Goal: Transaction & Acquisition: Purchase product/service

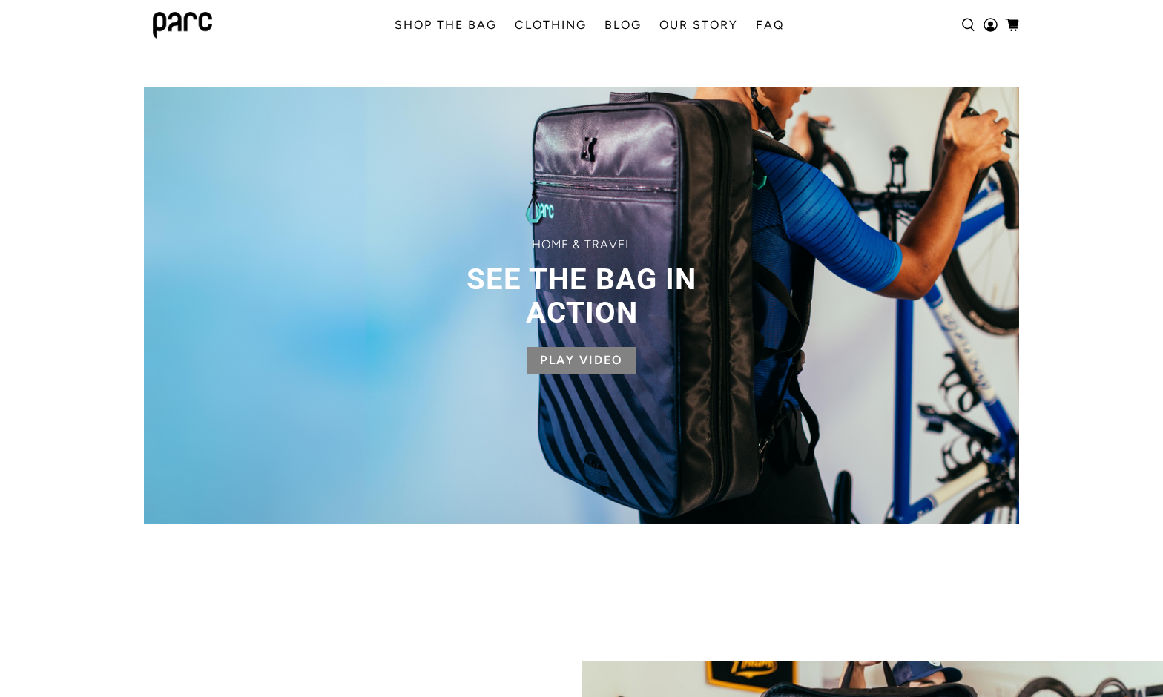
scroll to position [1197, 0]
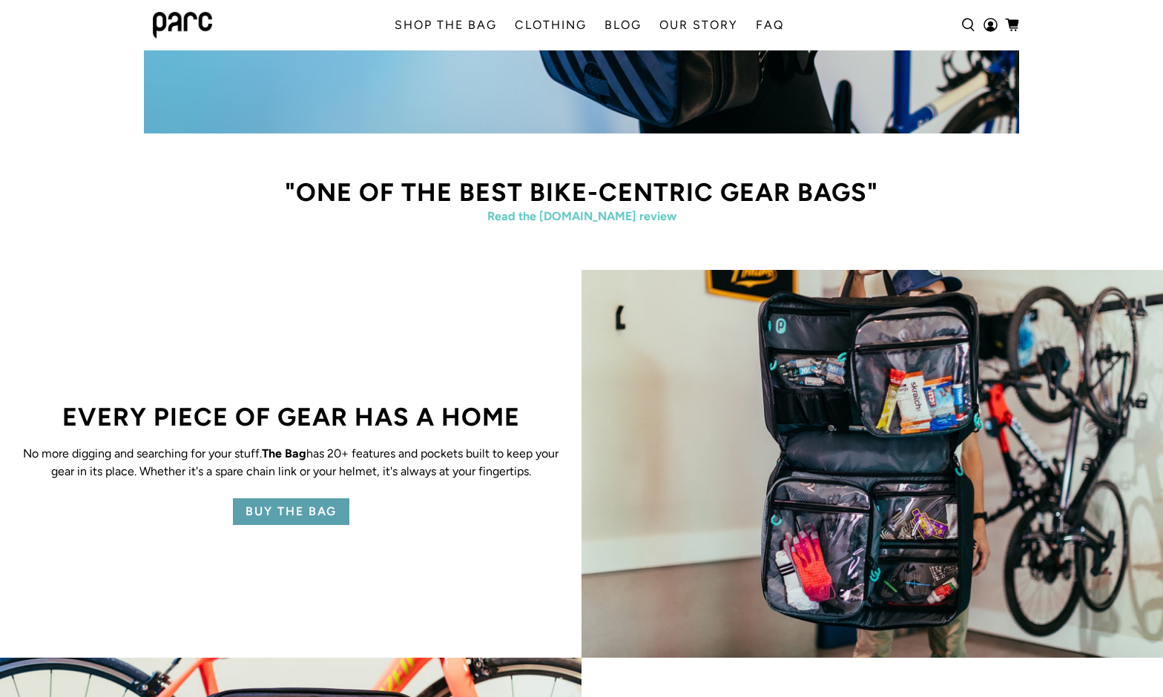
click at [249, 456] on p "No more digging and searching for your stuff. The Bag has 20+ features and pock…" at bounding box center [290, 463] width 537 height 36
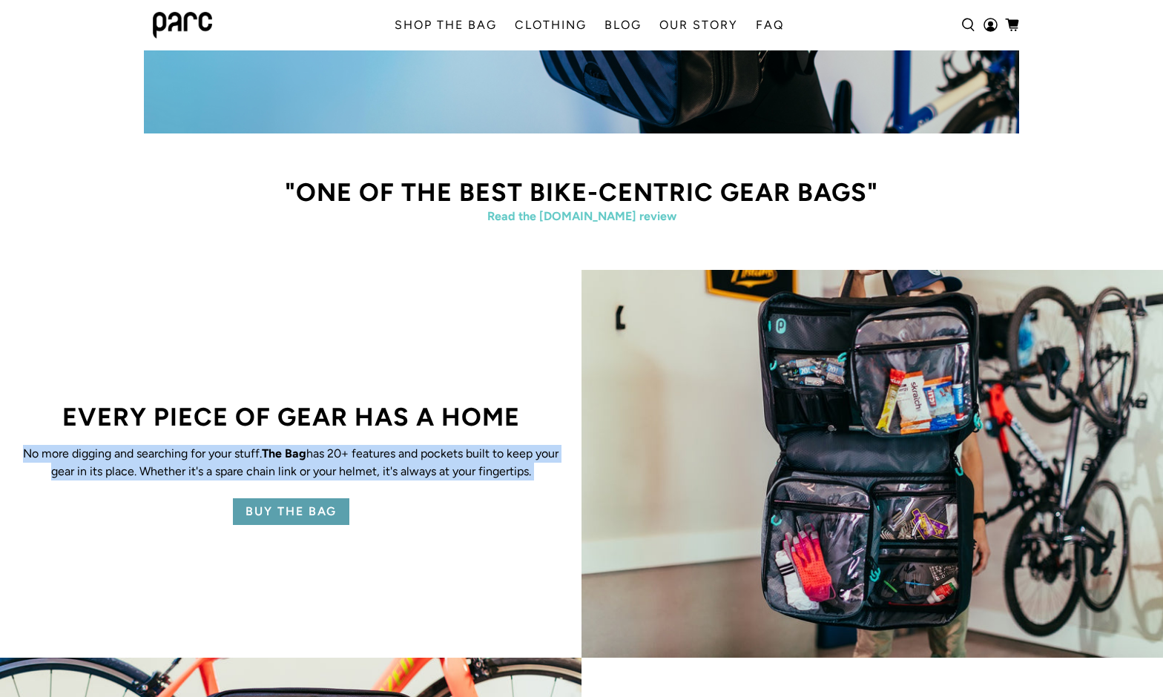
click at [249, 456] on p "No more digging and searching for your stuff. The Bag has 20+ features and pock…" at bounding box center [290, 463] width 537 height 36
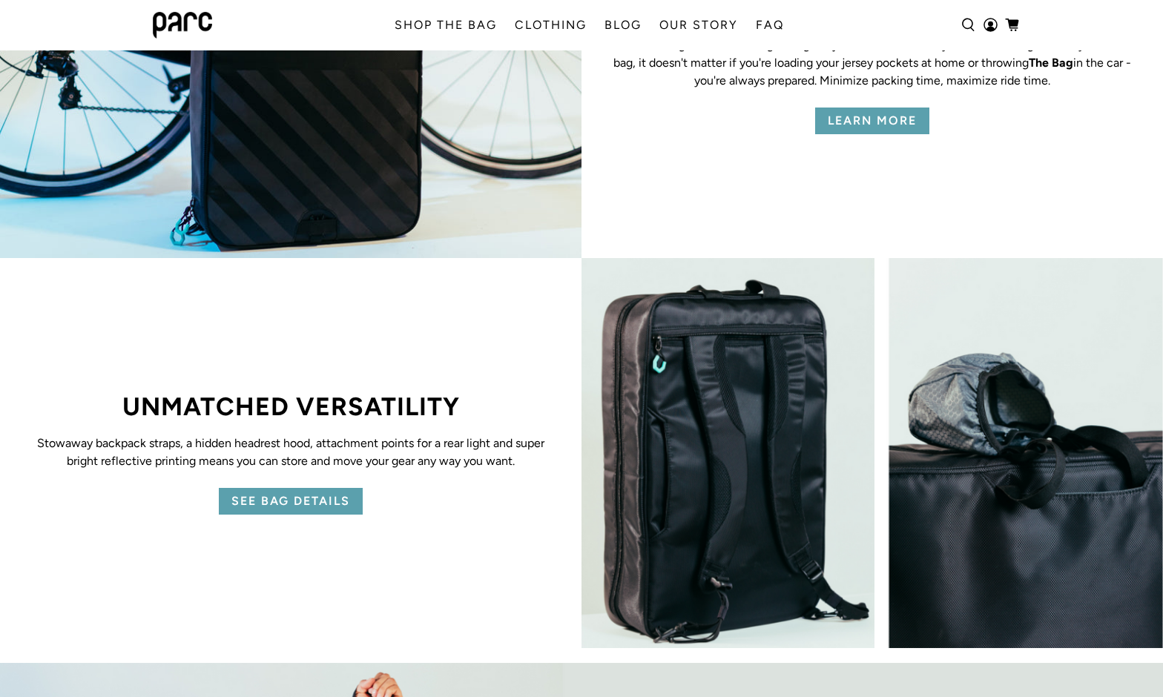
scroll to position [1826, 0]
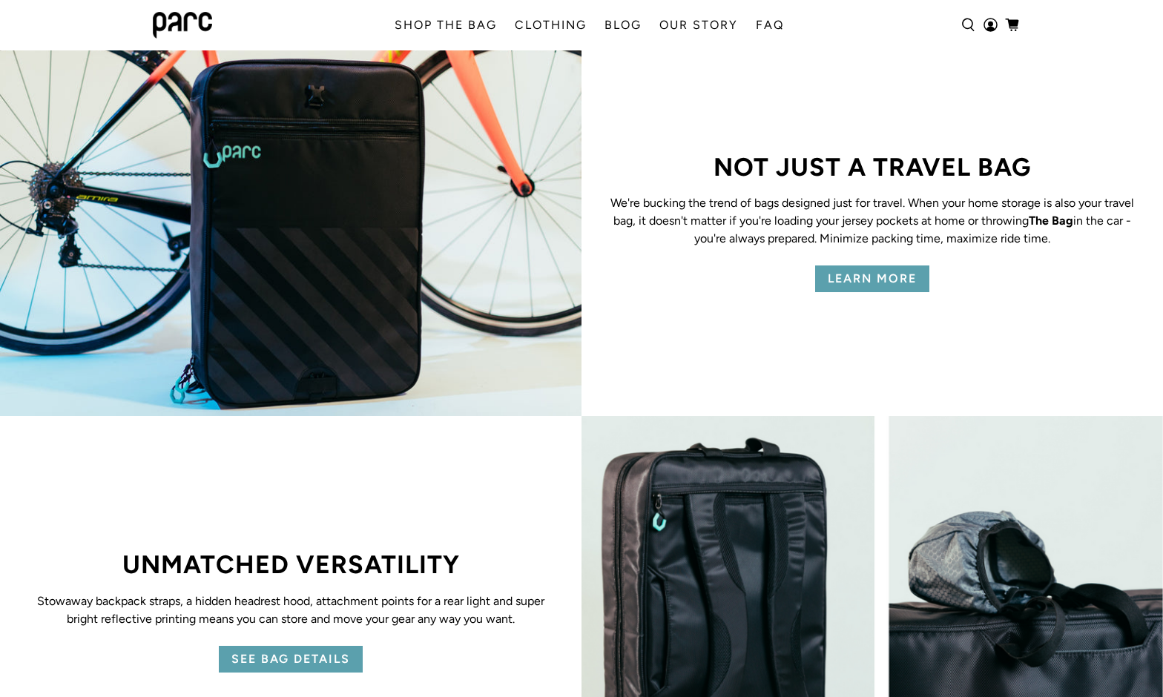
click at [755, 226] on p "We're bucking the trend of bags designed just for travel. When your home storag…" at bounding box center [872, 220] width 537 height 53
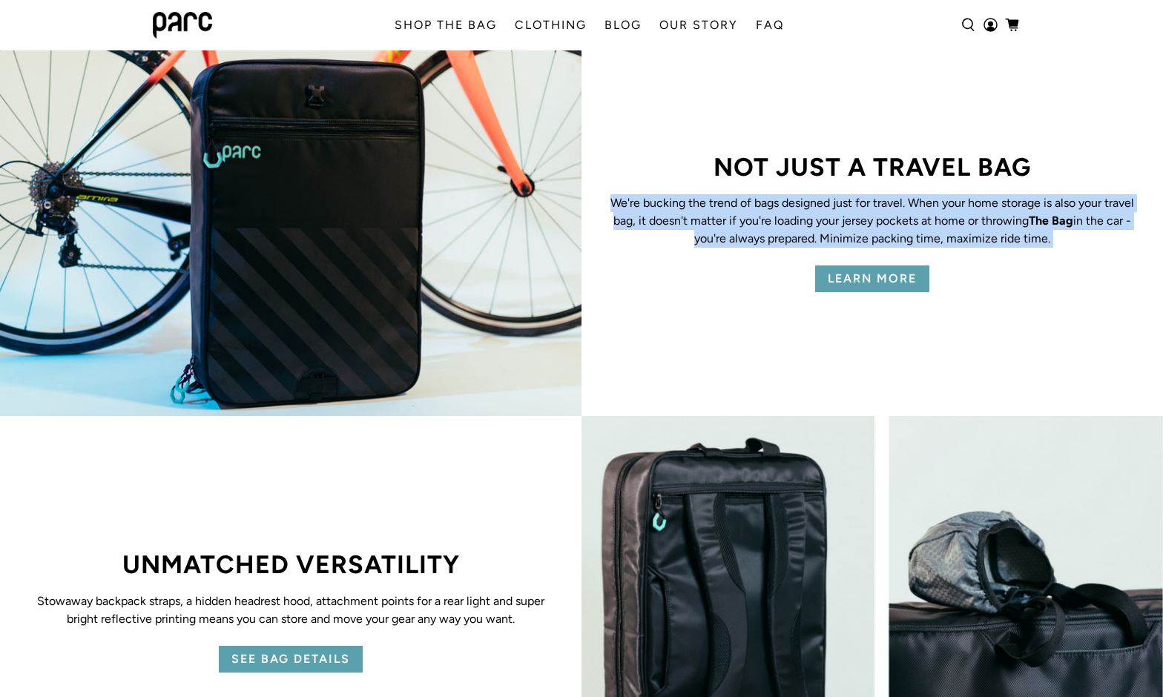
click at [755, 226] on p "We're bucking the trend of bags designed just for travel. When your home storag…" at bounding box center [872, 220] width 537 height 53
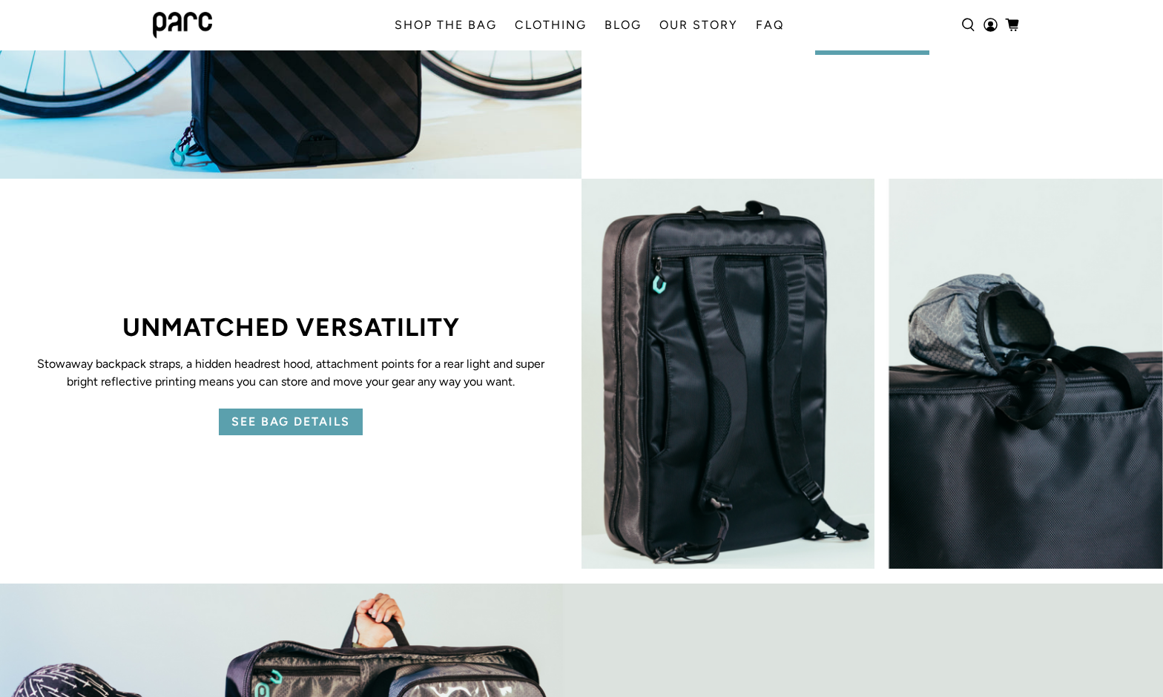
click at [88, 375] on p "Stowaway backpack straps, a hidden headrest hood, attachment points for a rear …" at bounding box center [290, 373] width 537 height 36
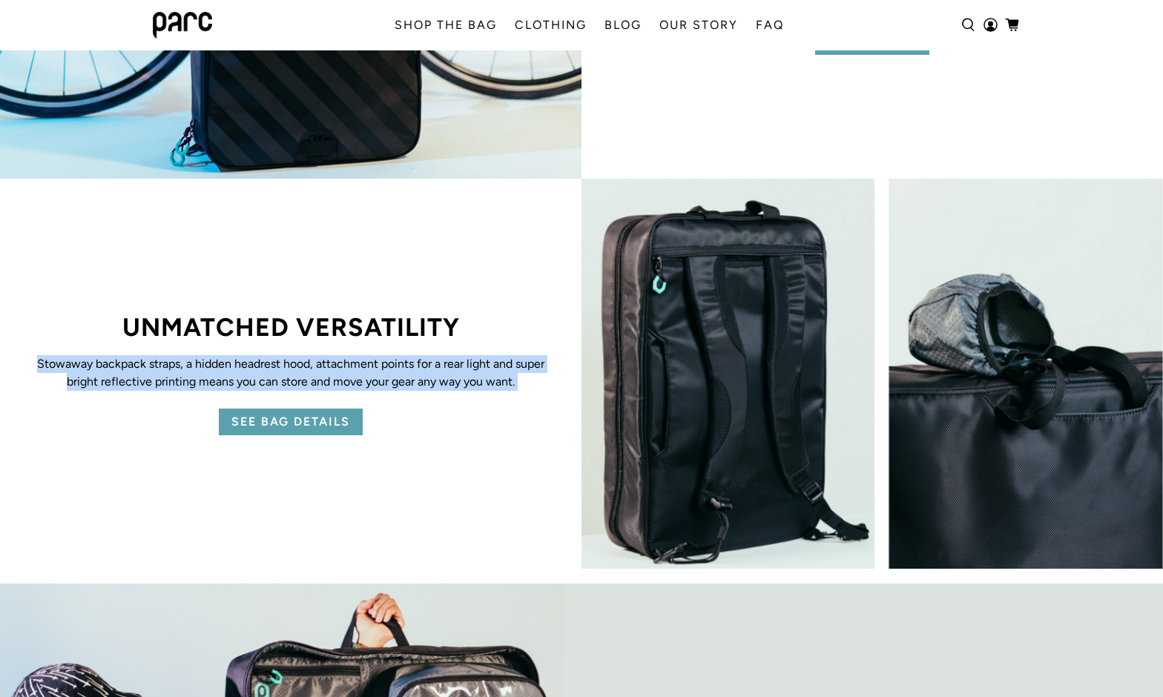
click at [88, 375] on p "Stowaway backpack straps, a hidden headrest hood, attachment points for a rear …" at bounding box center [290, 373] width 537 height 36
click at [95, 426] on div "SEE BAG DETAILS" at bounding box center [290, 422] width 537 height 27
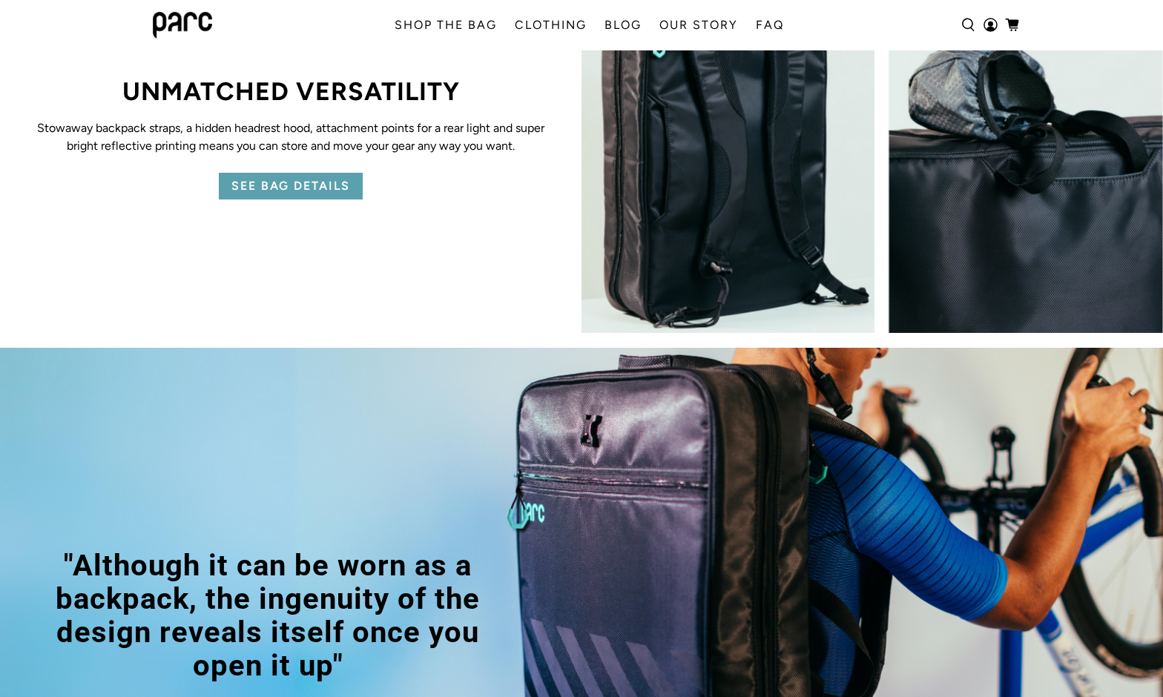
scroll to position [2555, 0]
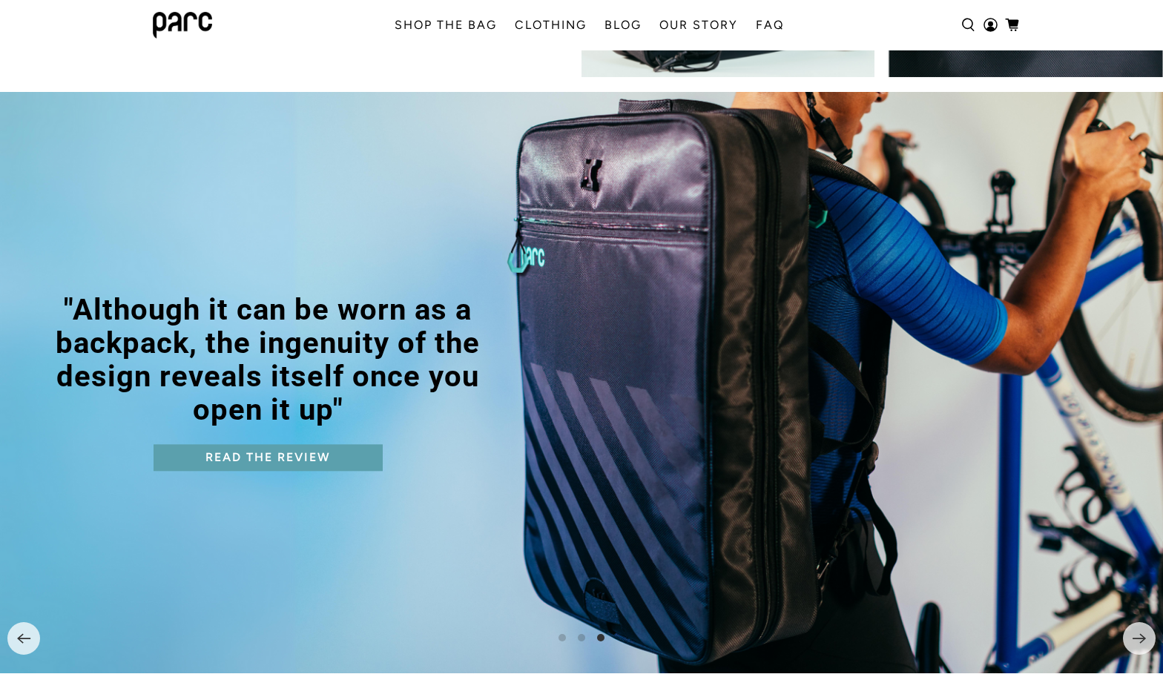
click at [280, 303] on span ""Although it can be worn as a backpack, the ingenuity of the design reveals its…" at bounding box center [268, 360] width 468 height 134
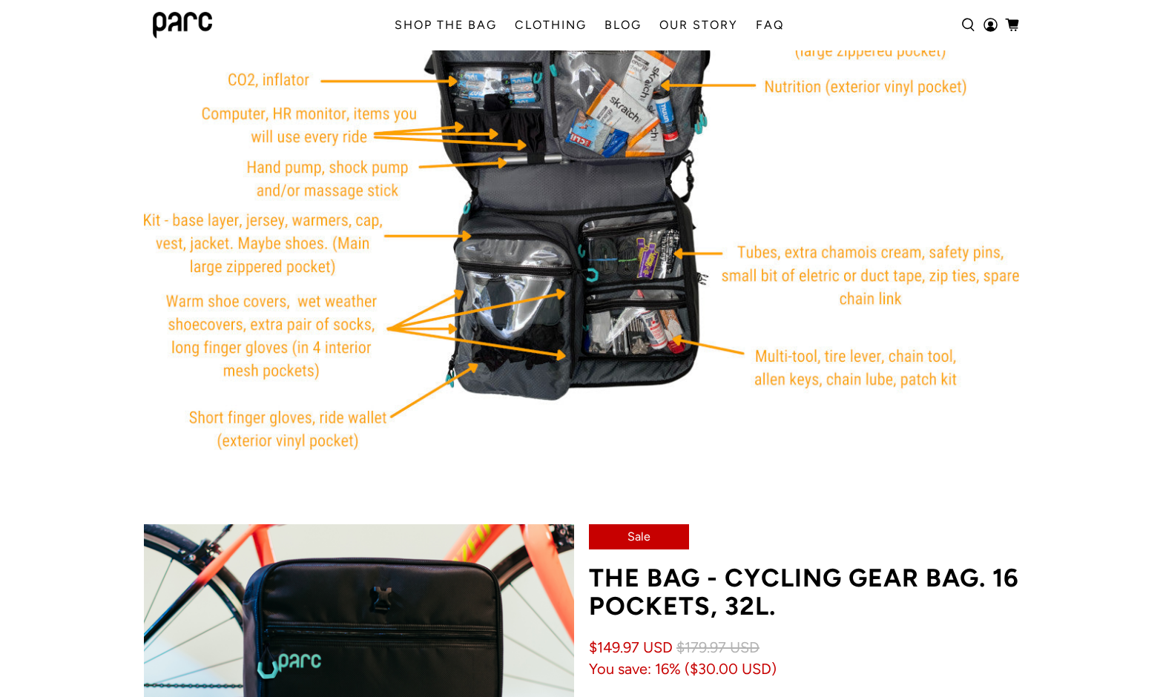
scroll to position [3289, 0]
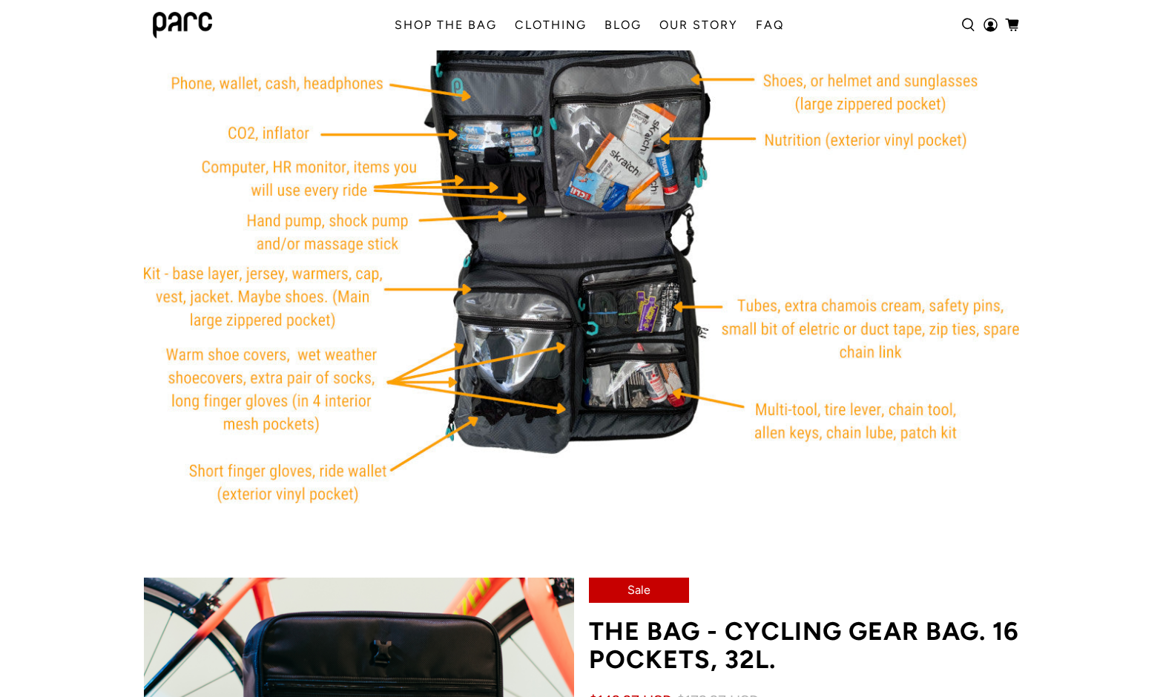
click at [251, 356] on img at bounding box center [581, 233] width 875 height 542
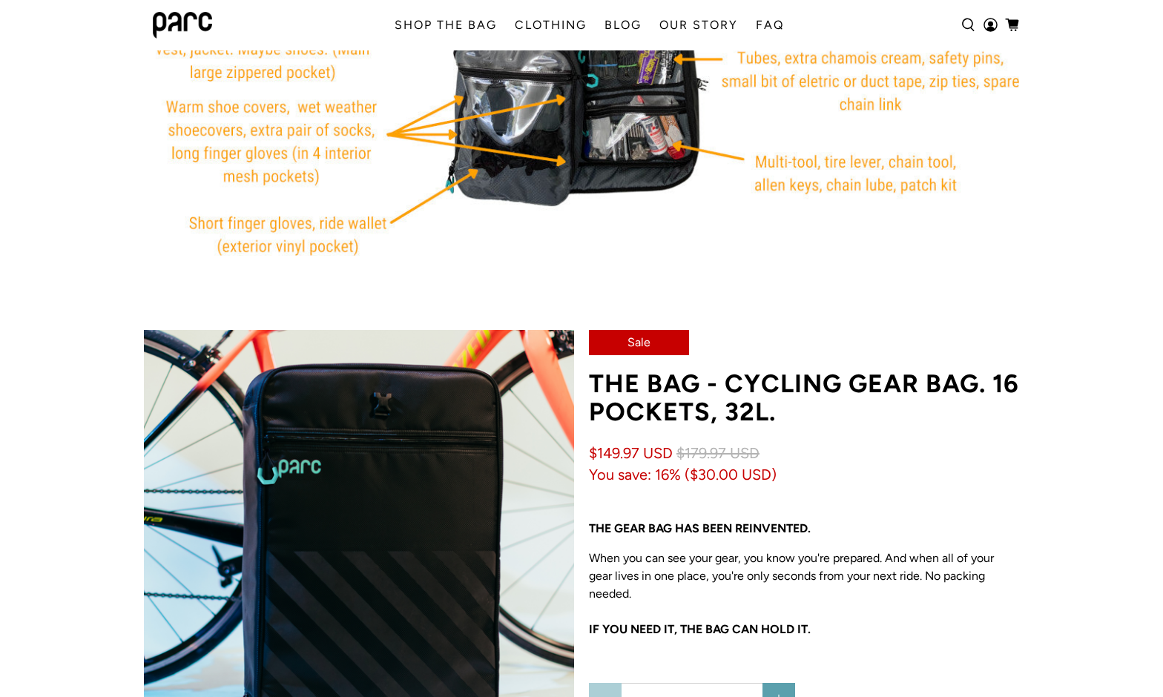
scroll to position [3681, 0]
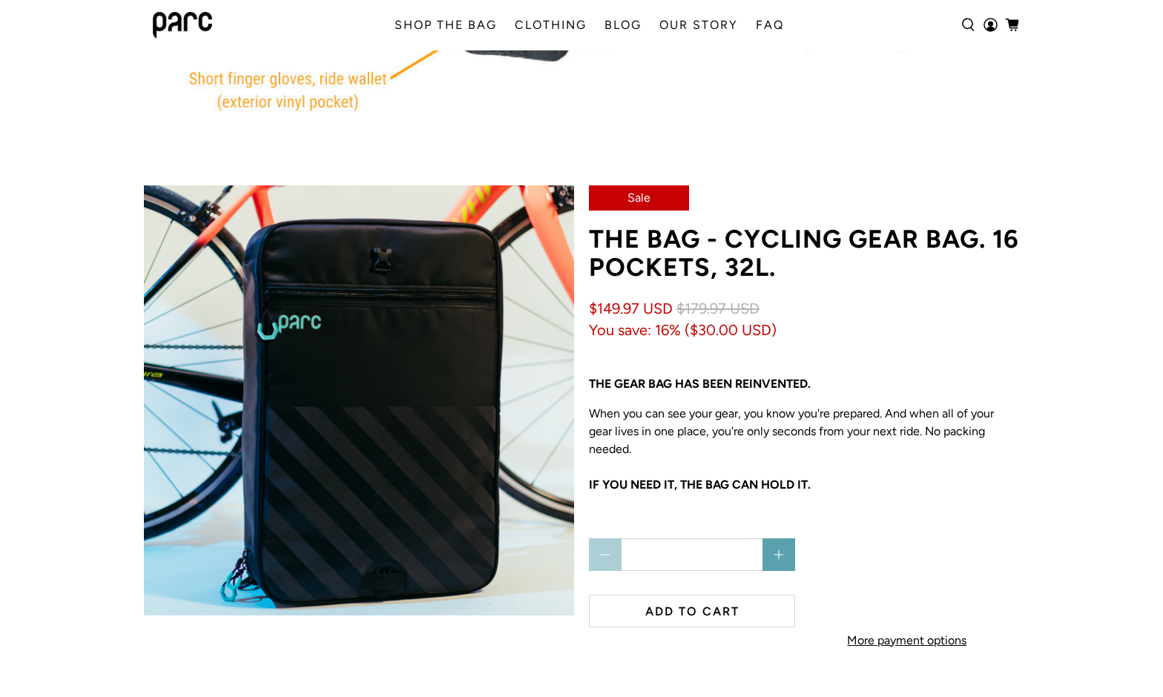
click at [680, 390] on strong "THE GEAR BAG HAS BEEN REINVENTED." at bounding box center [700, 384] width 222 height 14
click at [665, 441] on p "When you can see your gear, you know you're prepared. And when all of your gear…" at bounding box center [804, 458] width 430 height 107
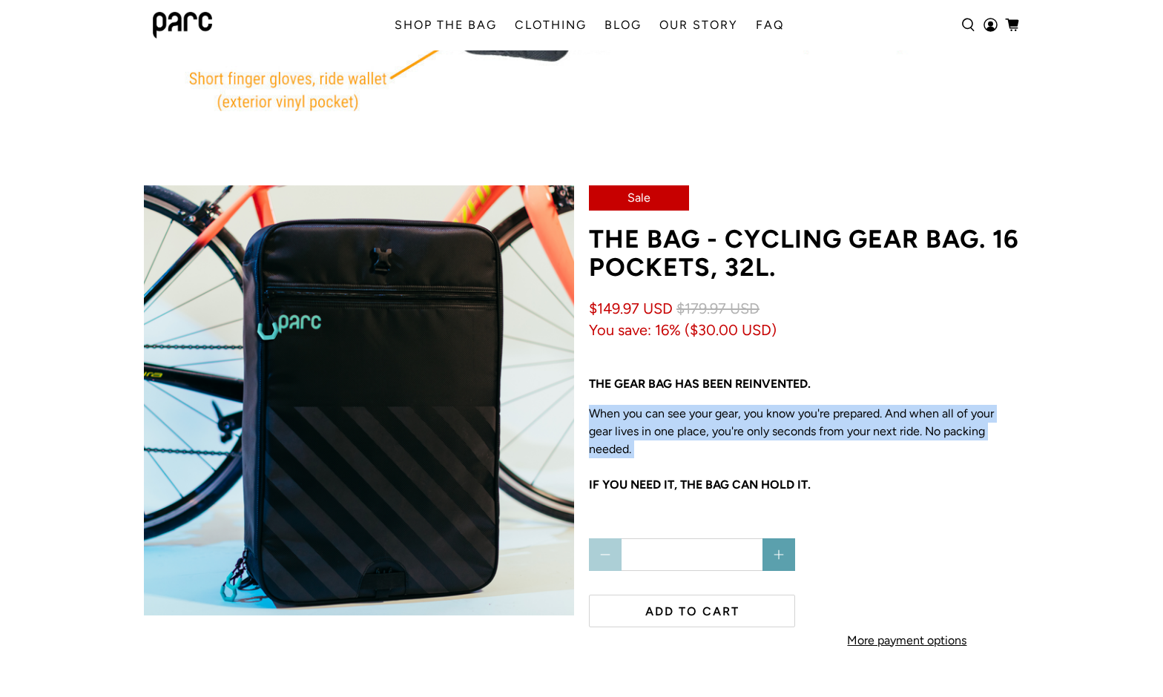
click at [665, 441] on p "When you can see your gear, you know you're prepared. And when all of your gear…" at bounding box center [804, 458] width 430 height 107
click at [676, 426] on p "When you can see your gear, you know you're prepared. And when all of your gear…" at bounding box center [804, 458] width 430 height 107
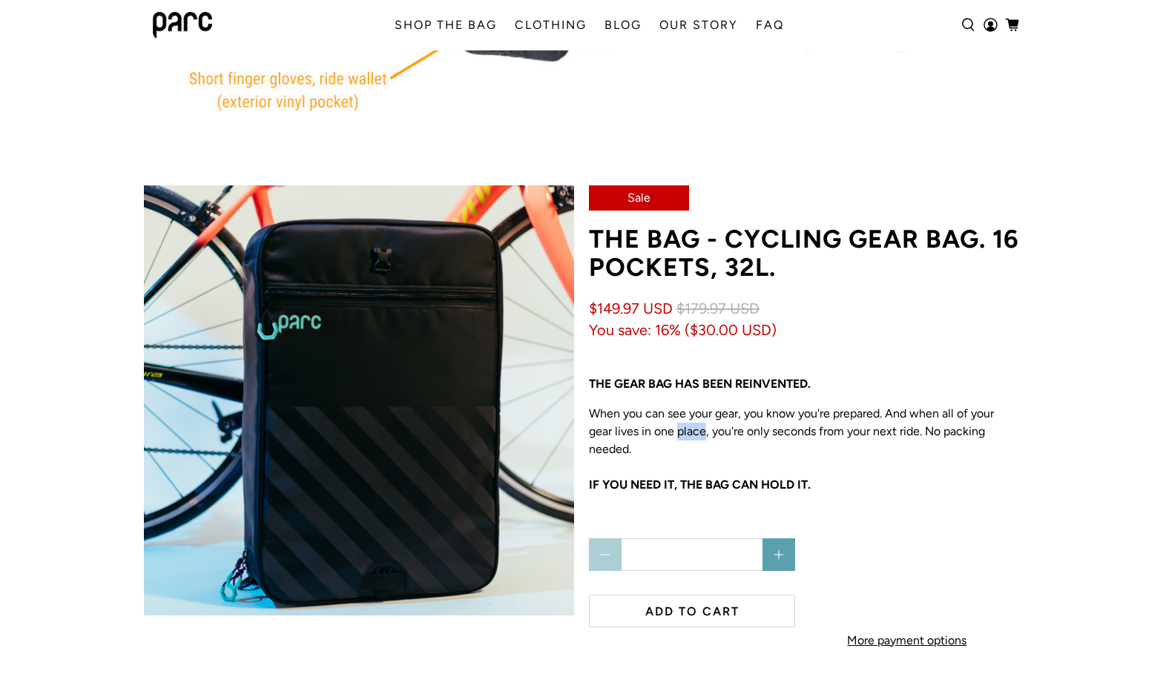
click at [676, 426] on p "When you can see your gear, you know you're prepared. And when all of your gear…" at bounding box center [804, 458] width 430 height 107
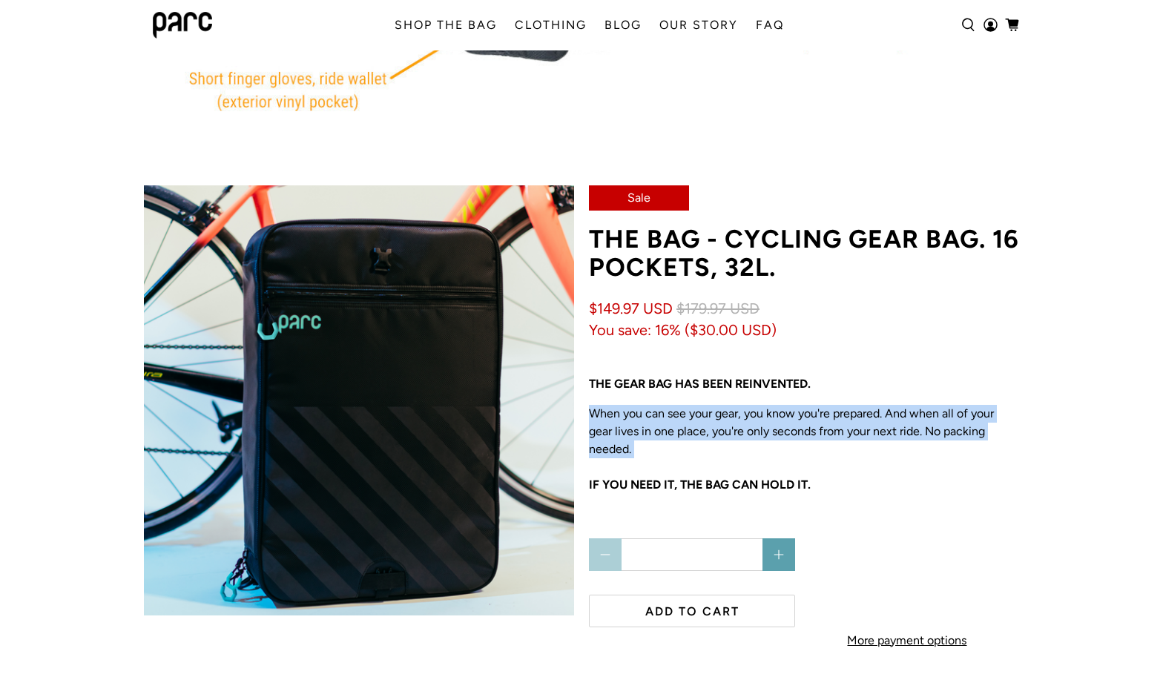
click at [676, 426] on p "When you can see your gear, you know you're prepared. And when all of your gear…" at bounding box center [804, 458] width 430 height 107
click at [722, 438] on p "When you can see your gear, you know you're prepared. And when all of your gear…" at bounding box center [804, 458] width 430 height 107
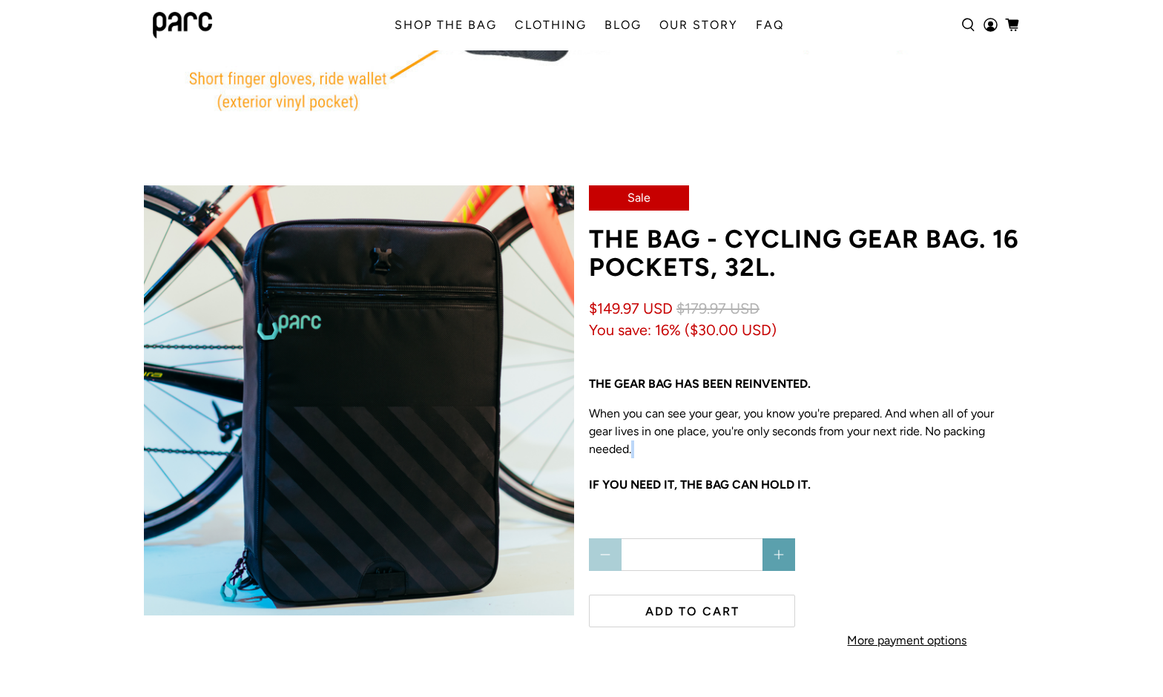
click at [722, 438] on p "When you can see your gear, you know you're prepared. And when all of your gear…" at bounding box center [804, 458] width 430 height 107
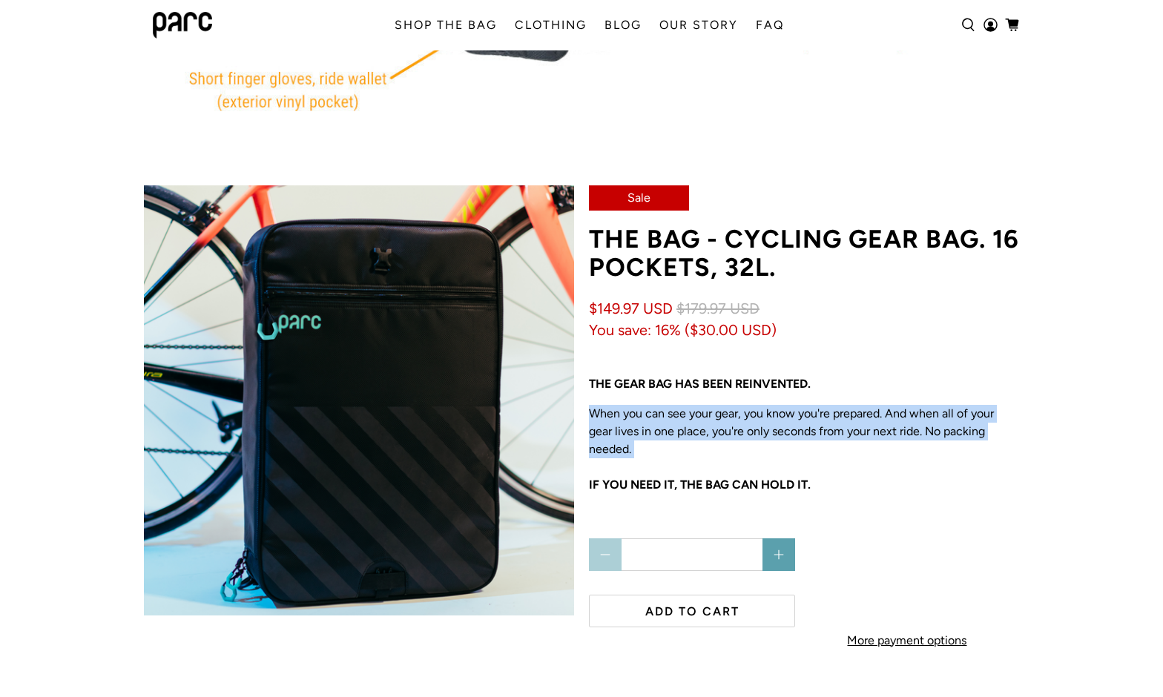
click at [722, 438] on p "When you can see your gear, you know you're prepared. And when all of your gear…" at bounding box center [804, 458] width 430 height 107
click at [735, 441] on p "When you can see your gear, you know you're prepared. And when all of your gear…" at bounding box center [804, 458] width 430 height 107
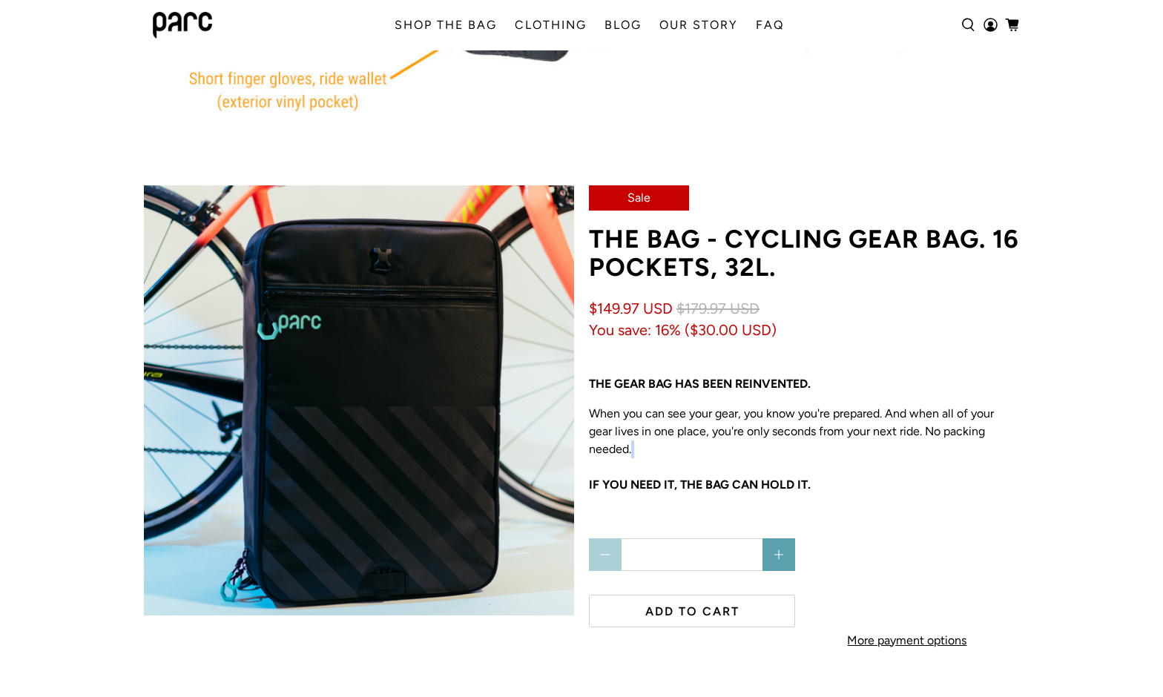
click at [735, 441] on p "When you can see your gear, you know you're prepared. And when all of your gear…" at bounding box center [804, 458] width 430 height 107
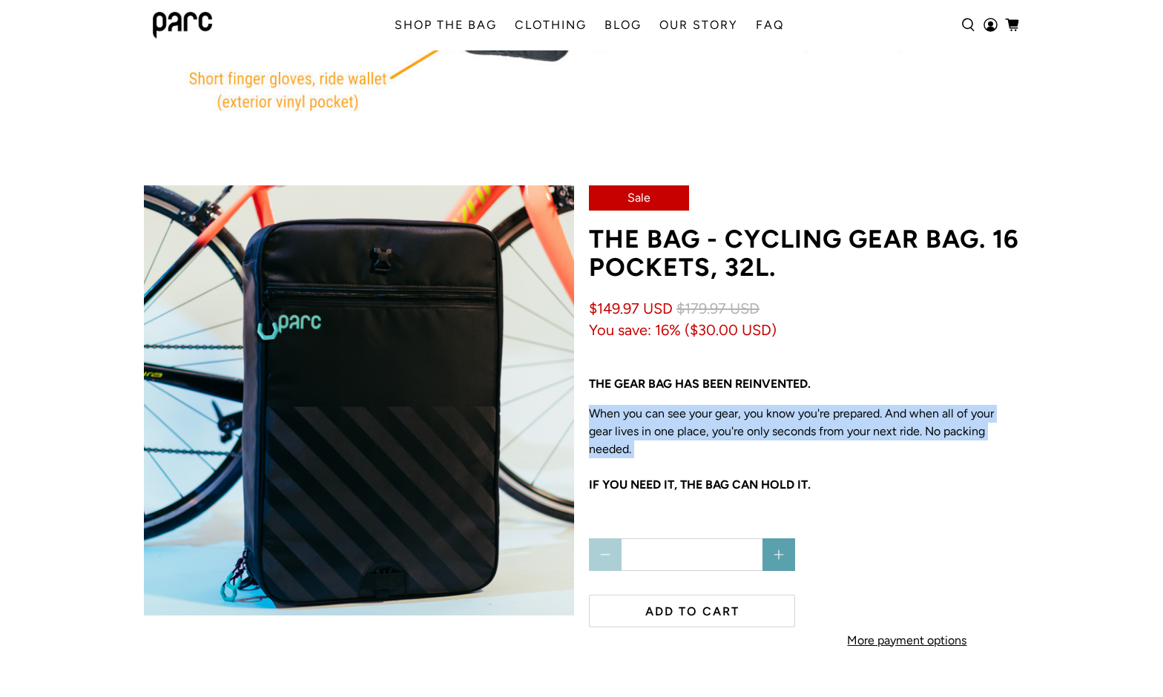
click at [735, 441] on p "When you can see your gear, you know you're prepared. And when all of your gear…" at bounding box center [804, 458] width 430 height 107
click at [743, 435] on p "When you can see your gear, you know you're prepared. And when all of your gear…" at bounding box center [804, 458] width 430 height 107
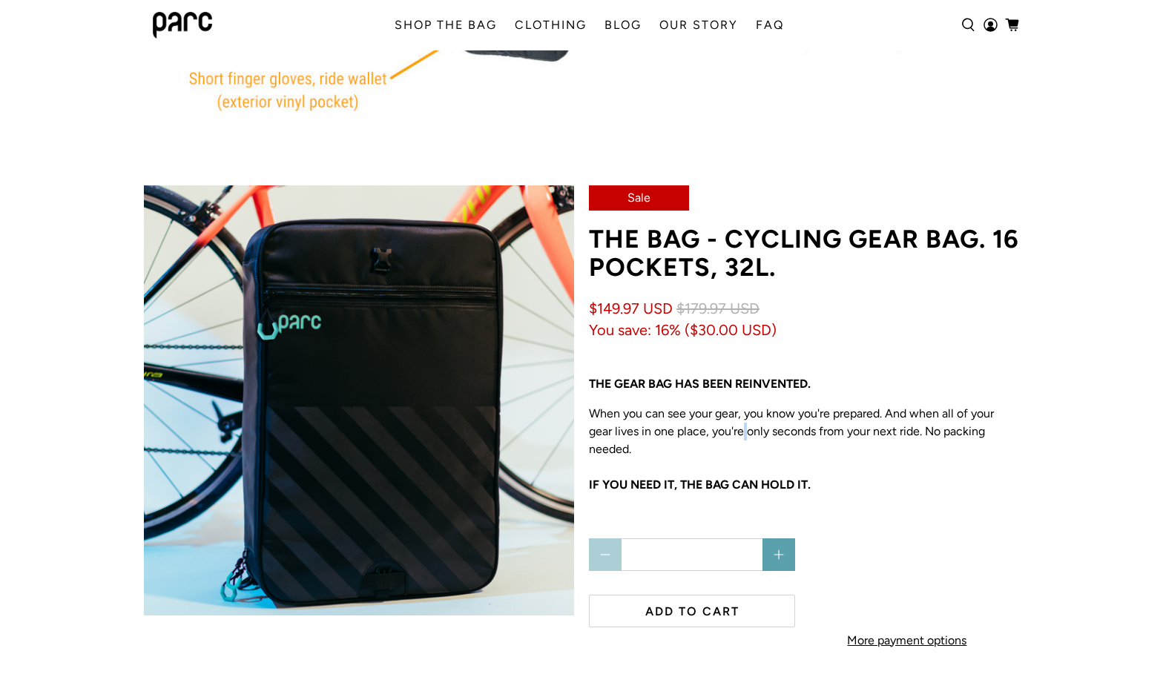
click at [743, 435] on p "When you can see your gear, you know you're prepared. And when all of your gear…" at bounding box center [804, 458] width 430 height 107
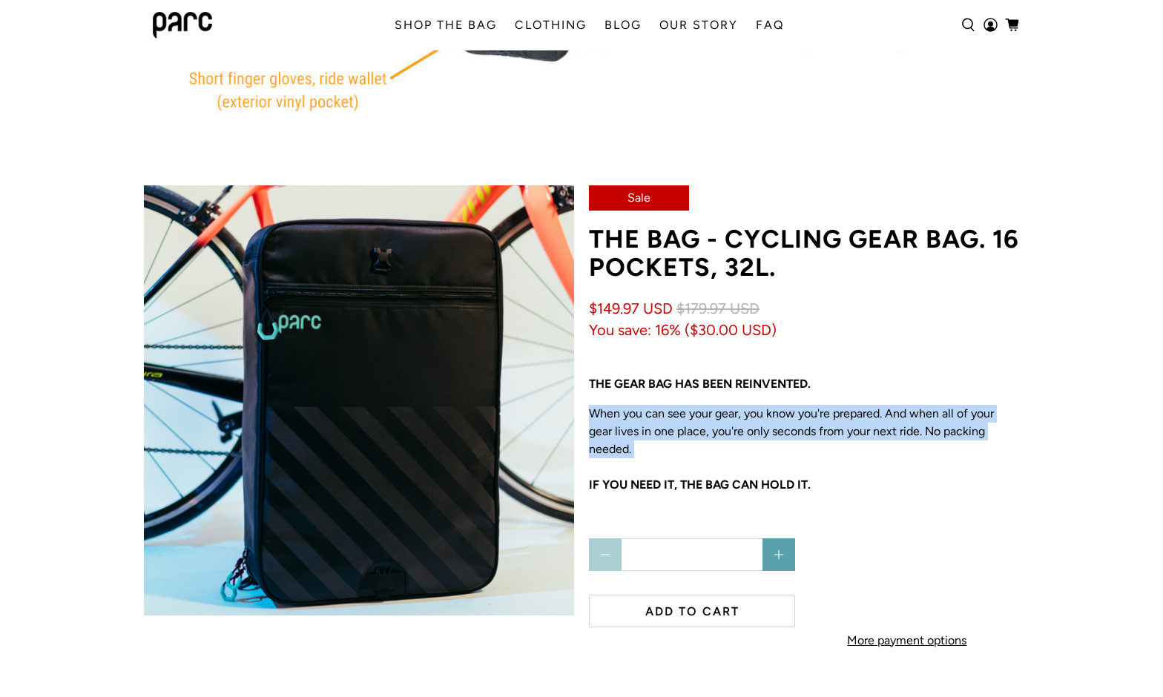
click at [743, 435] on p "When you can see your gear, you know you're prepared. And when all of your gear…" at bounding box center [804, 458] width 430 height 107
click at [743, 444] on p "When you can see your gear, you know you're prepared. And when all of your gear…" at bounding box center [804, 458] width 430 height 107
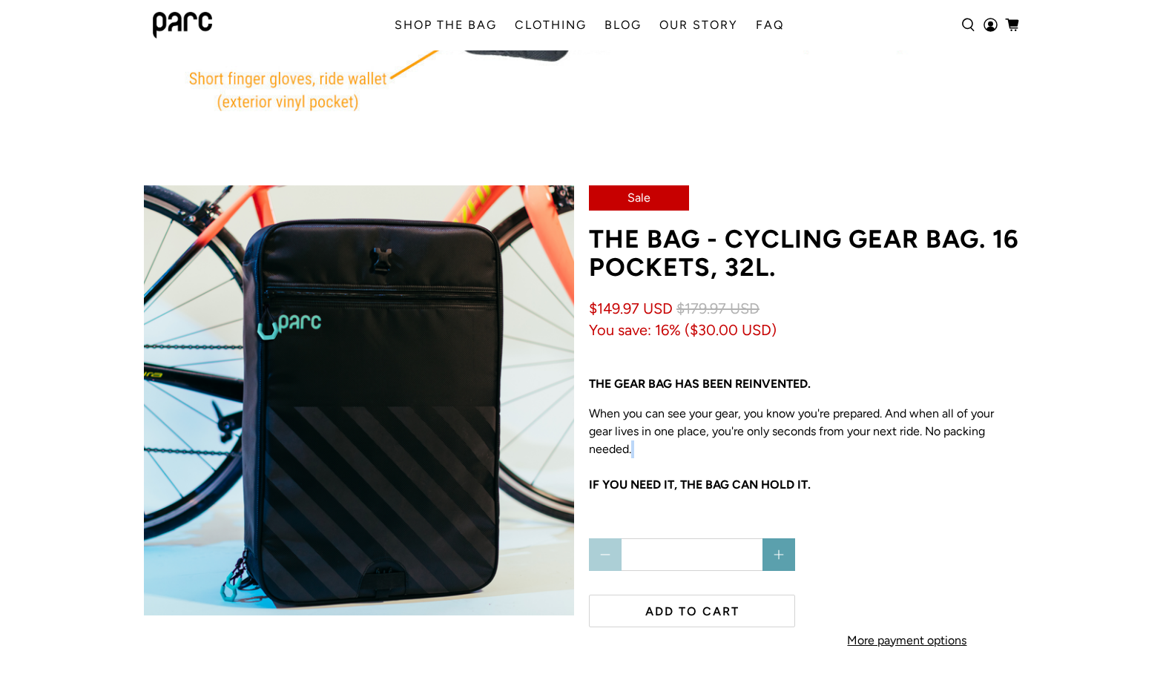
click at [743, 444] on p "When you can see your gear, you know you're prepared. And when all of your gear…" at bounding box center [804, 458] width 430 height 107
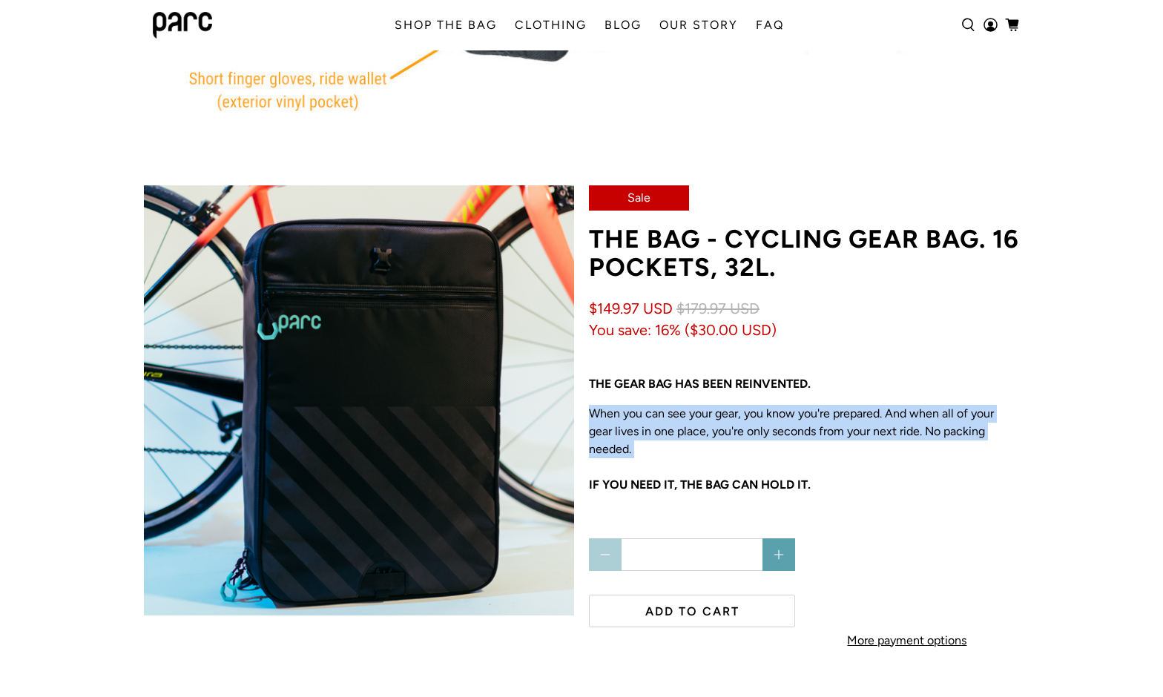
click at [743, 444] on p "When you can see your gear, you know you're prepared. And when all of your gear…" at bounding box center [804, 458] width 430 height 107
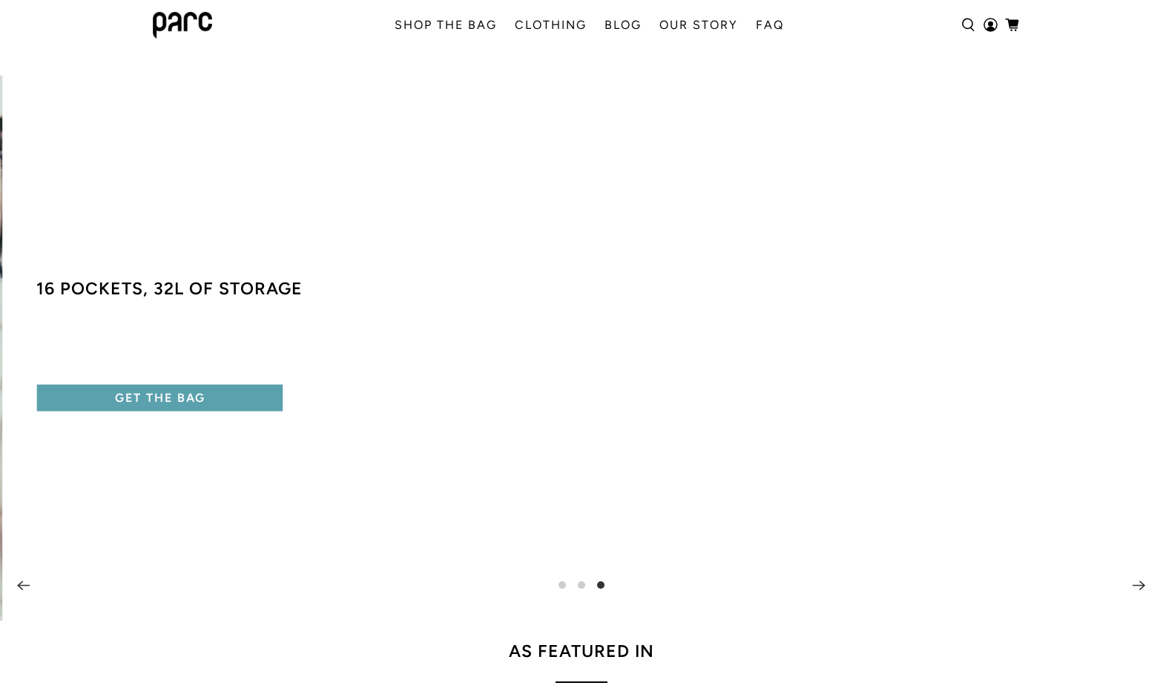
scroll to position [0, 0]
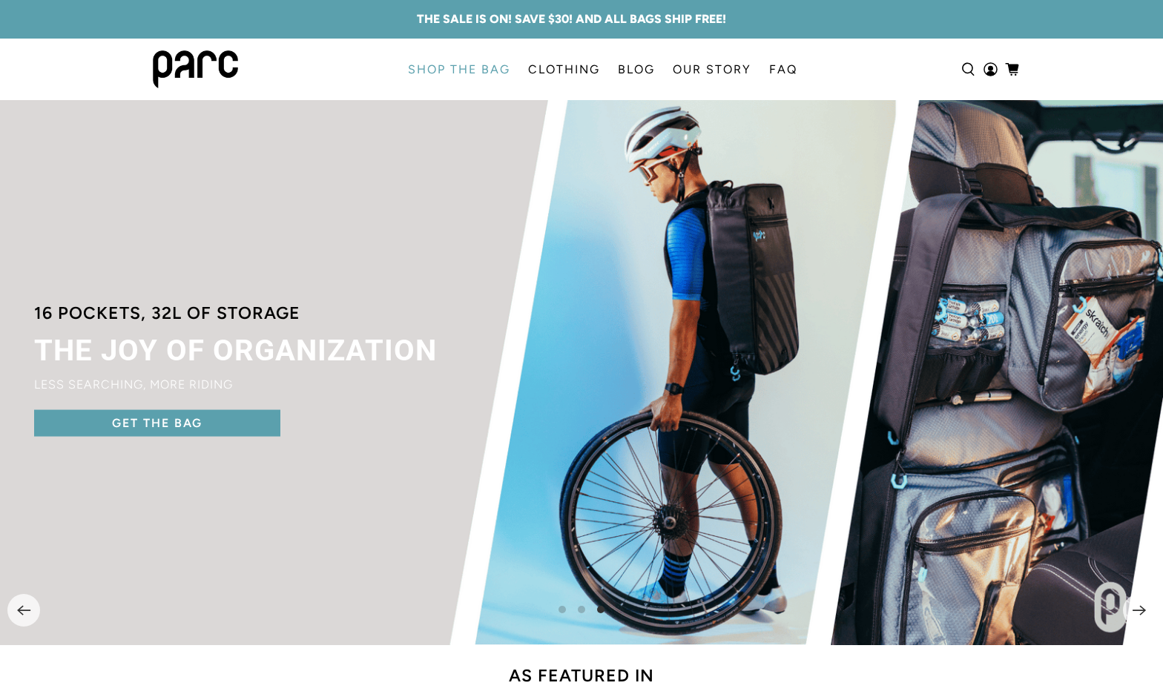
click at [454, 68] on link "SHOP THE BAG" at bounding box center [459, 70] width 120 height 42
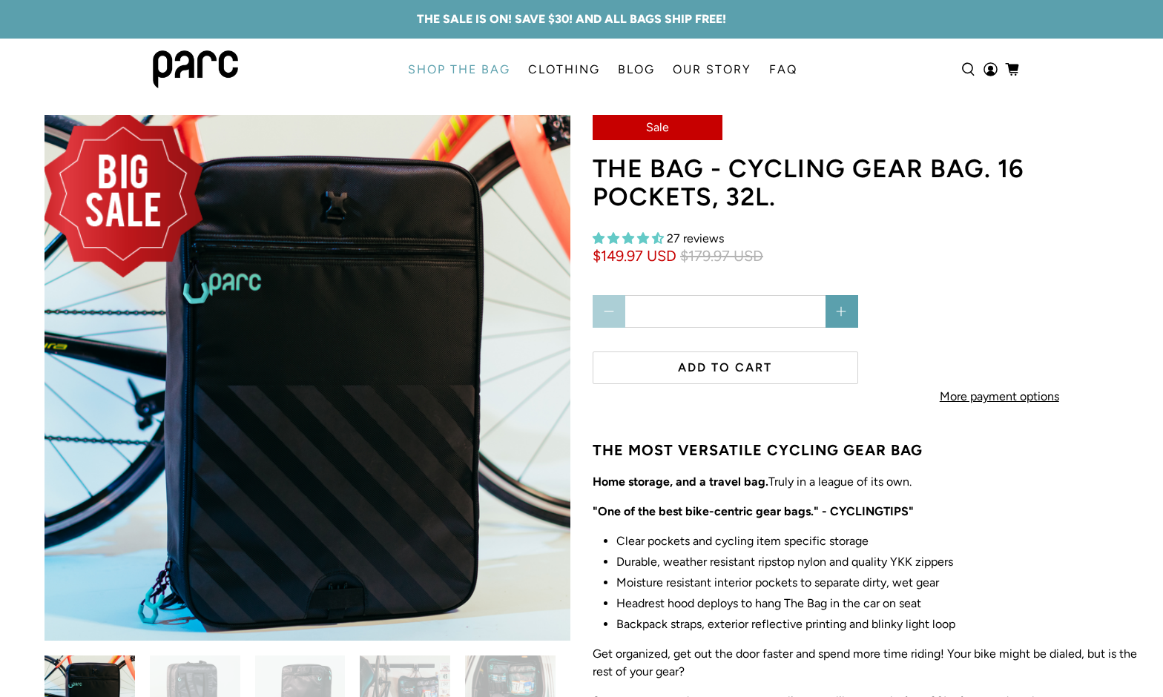
click at [657, 244] on span "4.33 stars" at bounding box center [628, 238] width 71 height 14
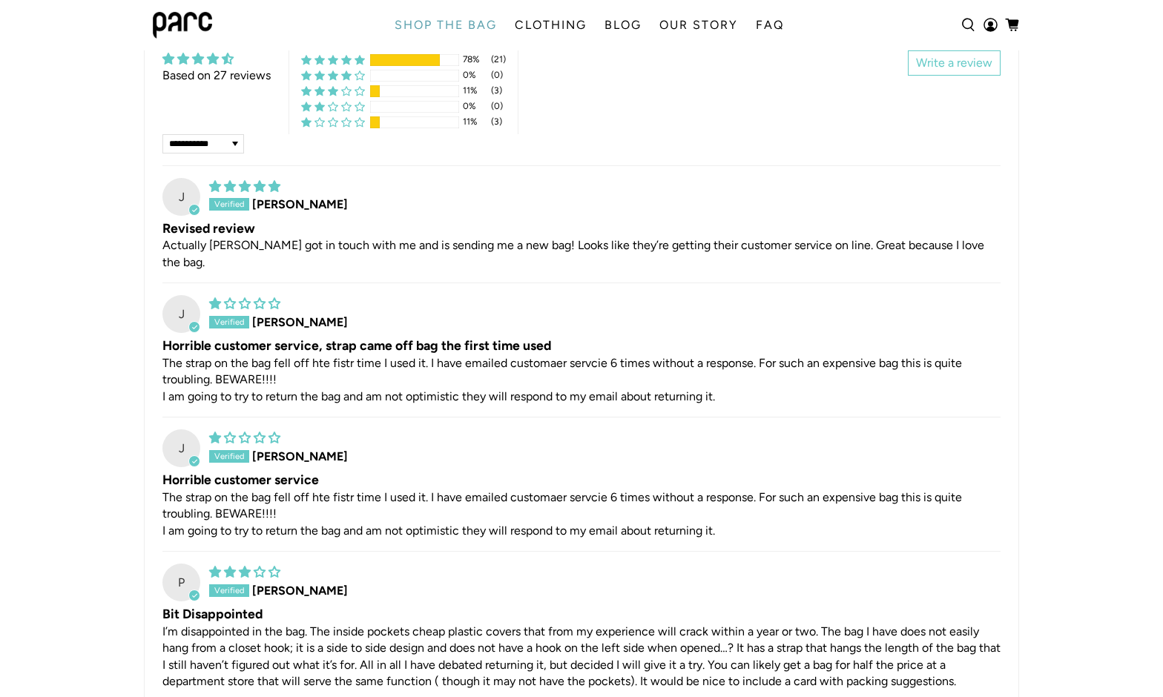
click at [637, 489] on div "Horrible customer service The strap on the bag fell off hte fistr time I used i…" at bounding box center [581, 505] width 838 height 68
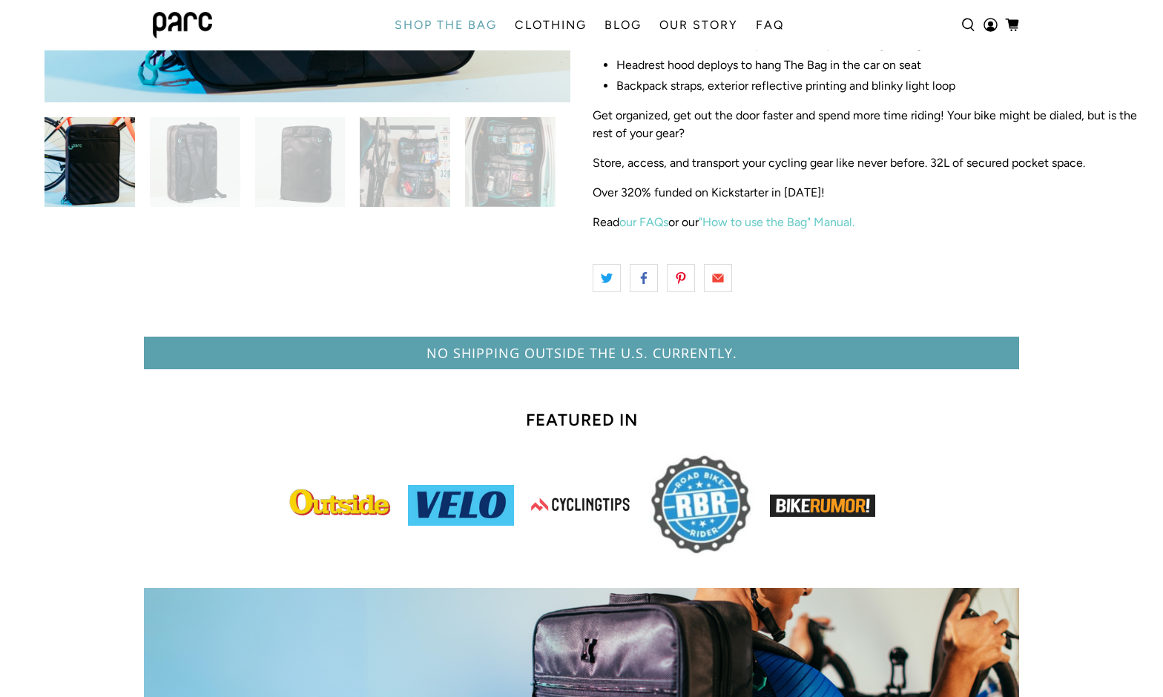
scroll to position [518, 0]
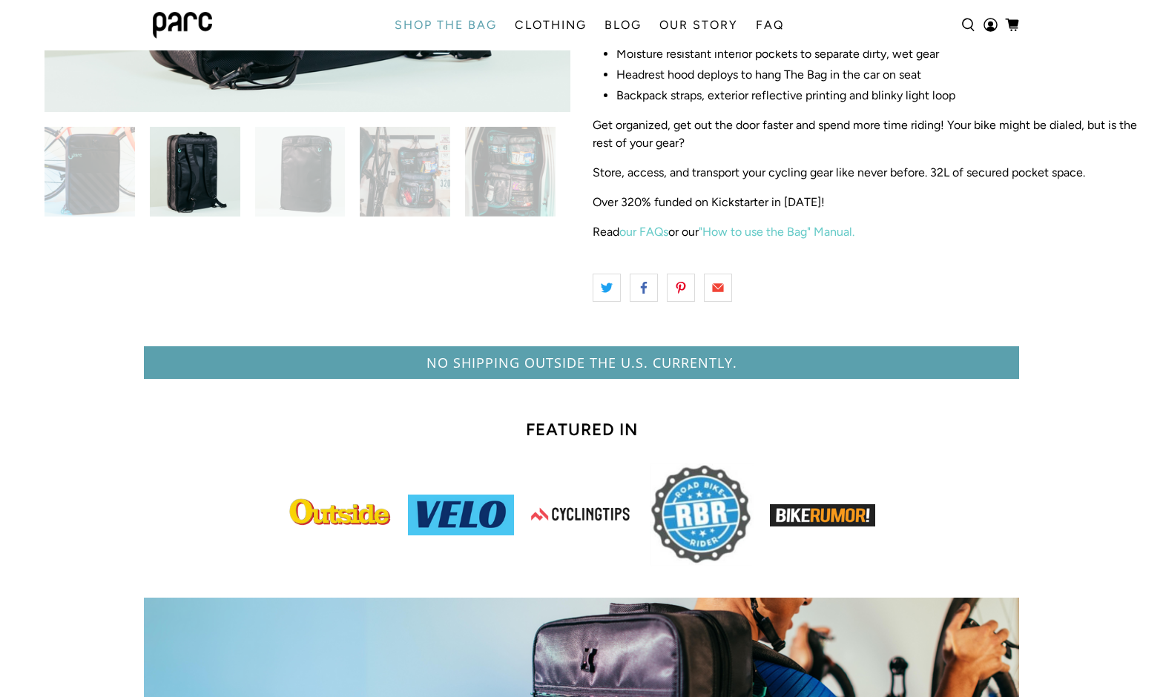
click at [757, 211] on p "Over 320% funded on Kickstarter in 2021!" at bounding box center [867, 203] width 548 height 18
click at [759, 180] on span "Store, access, and transport your cycling gear like never before. 32L of secure…" at bounding box center [839, 172] width 493 height 14
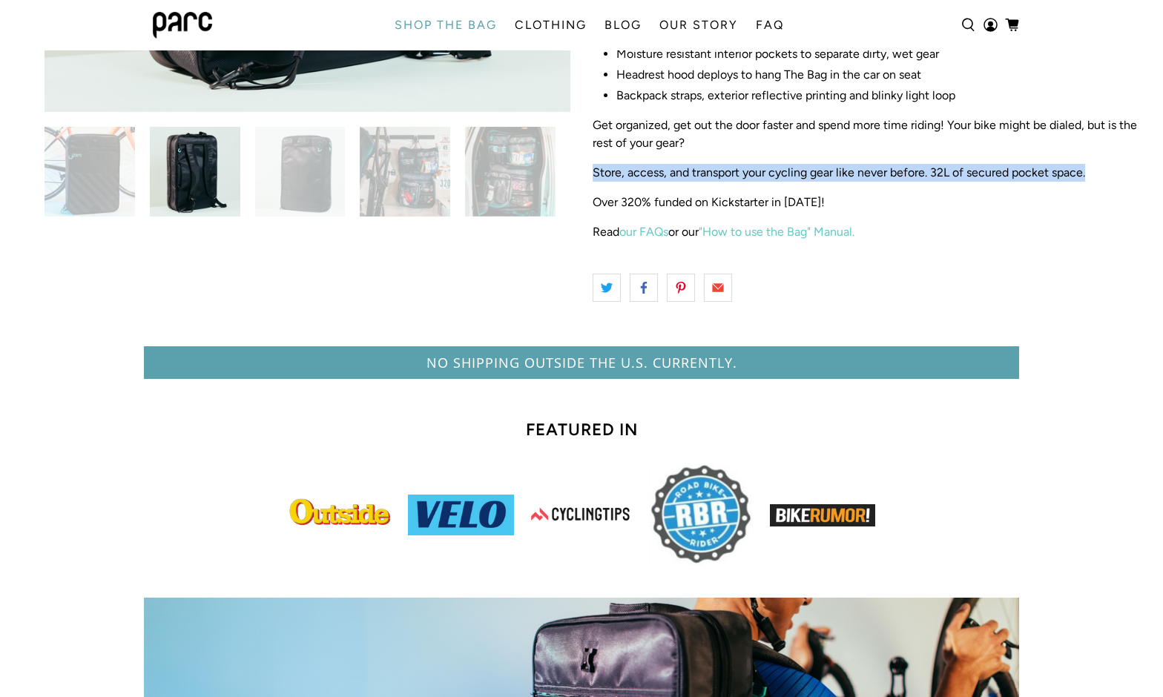
click at [759, 180] on span "Store, access, and transport your cycling gear like never before. 32L of secure…" at bounding box center [839, 172] width 493 height 14
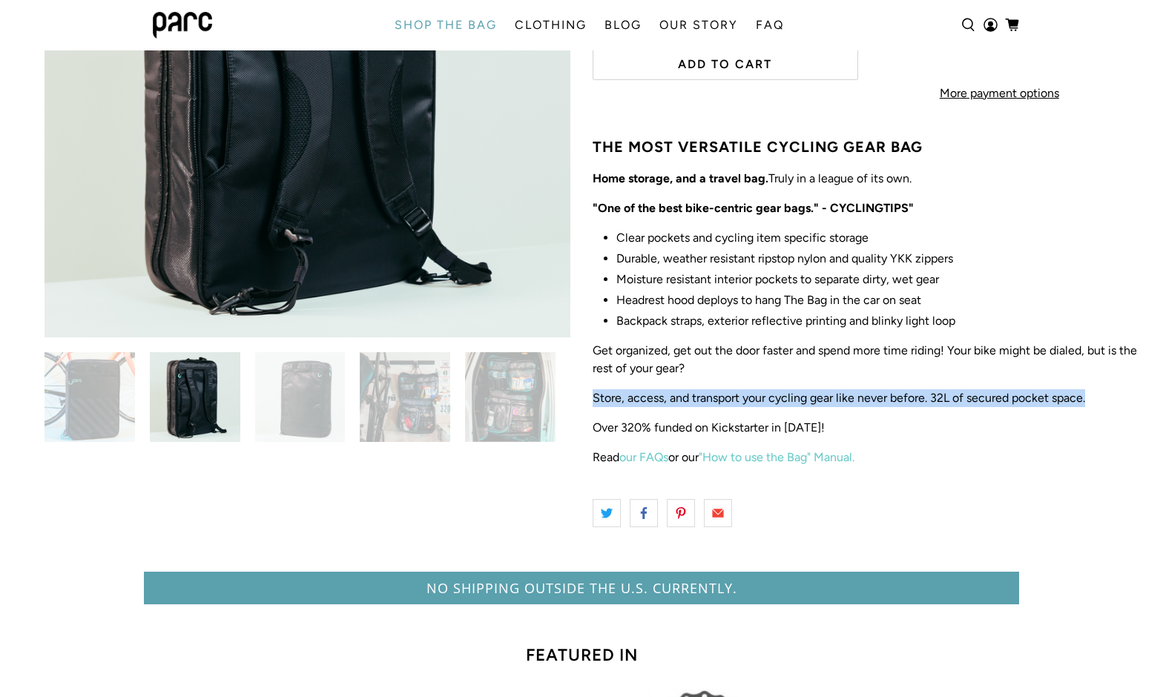
scroll to position [36, 0]
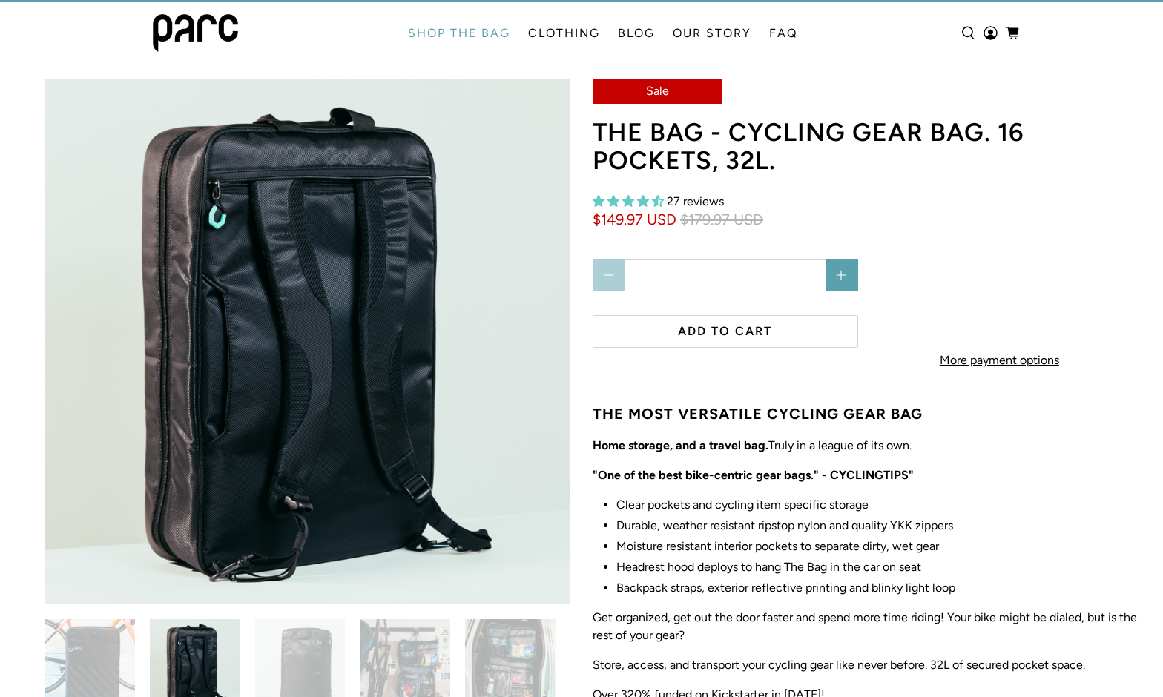
click at [640, 217] on span "$149.97 USD" at bounding box center [635, 220] width 84 height 19
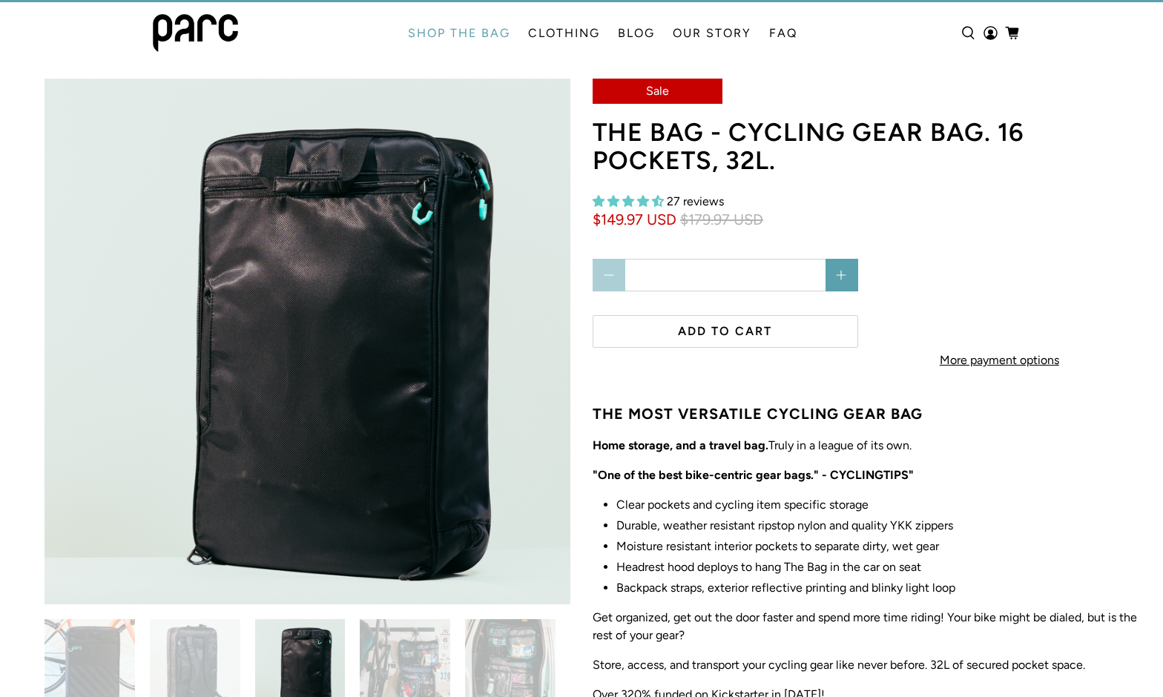
click at [585, 137] on div "Sale THE BAG - cycling gear bag. 16 pockets, 32L. 27 reviews $149.97 USD $179.9…" at bounding box center [873, 444] width 582 height 731
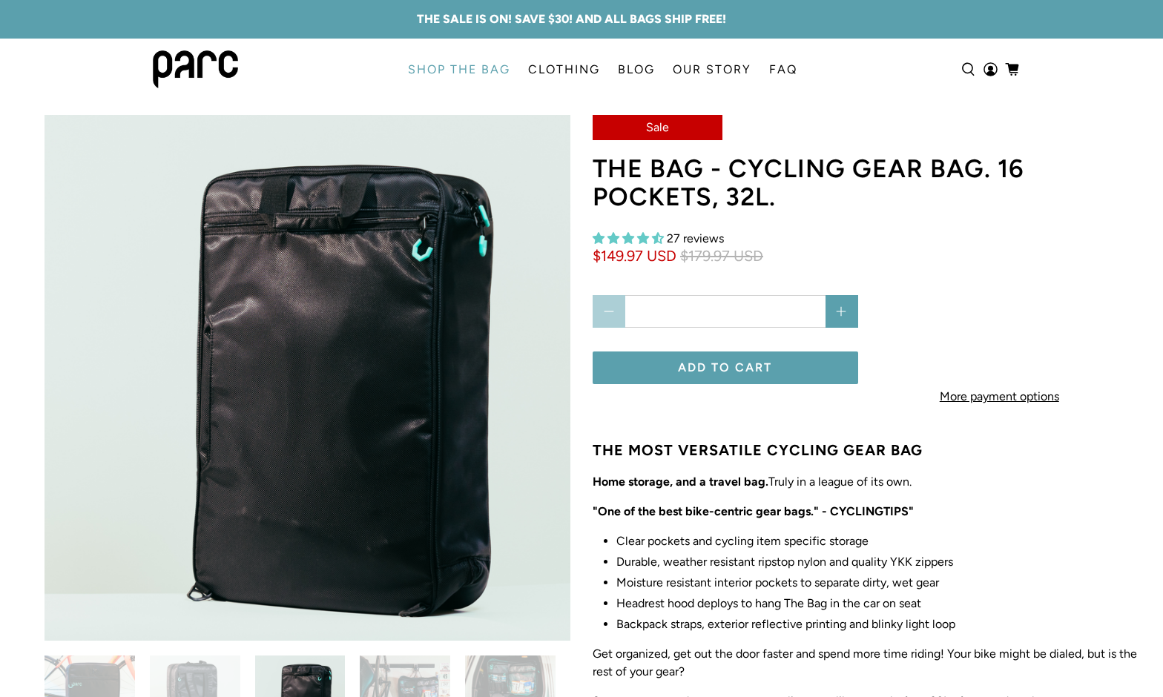
click at [759, 365] on span "Add to cart" at bounding box center [725, 368] width 94 height 14
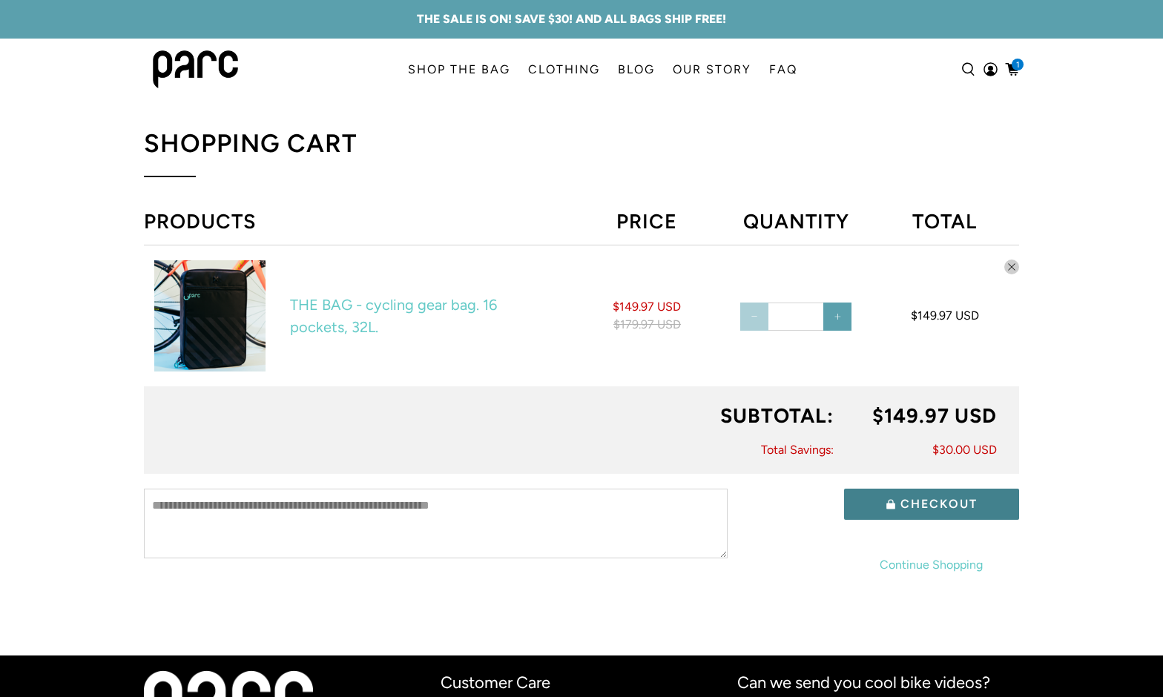
click at [895, 508] on icon "submit" at bounding box center [891, 505] width 9 height 10
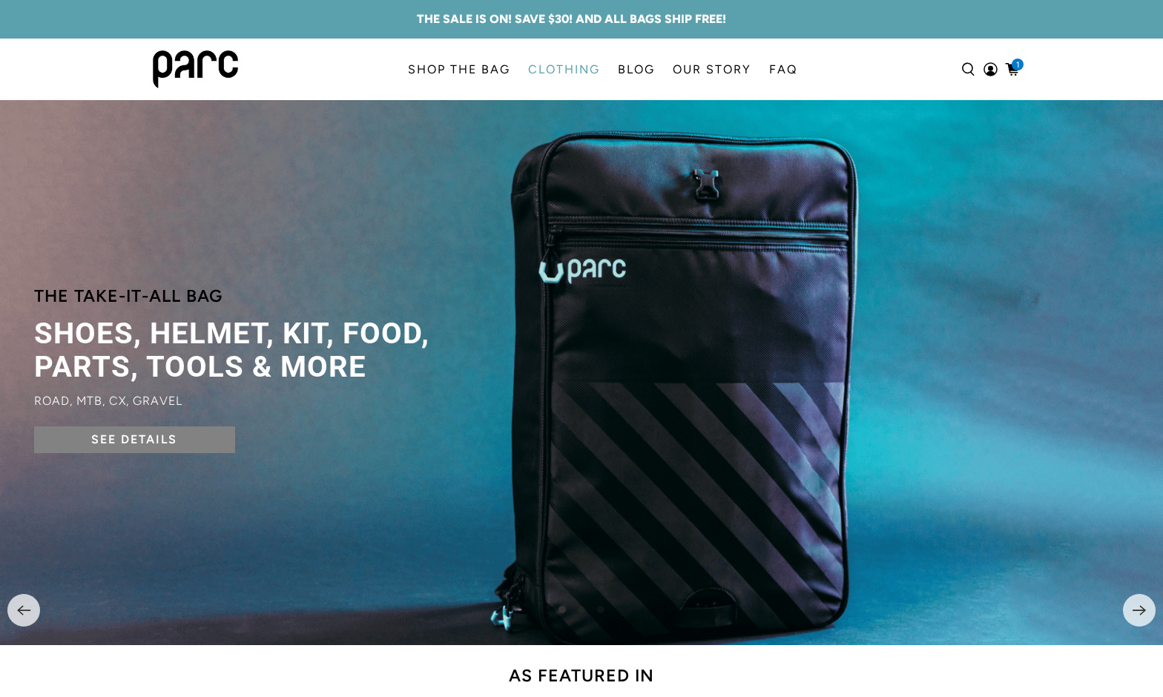
click at [556, 61] on link "CLOTHING" at bounding box center [564, 70] width 90 height 42
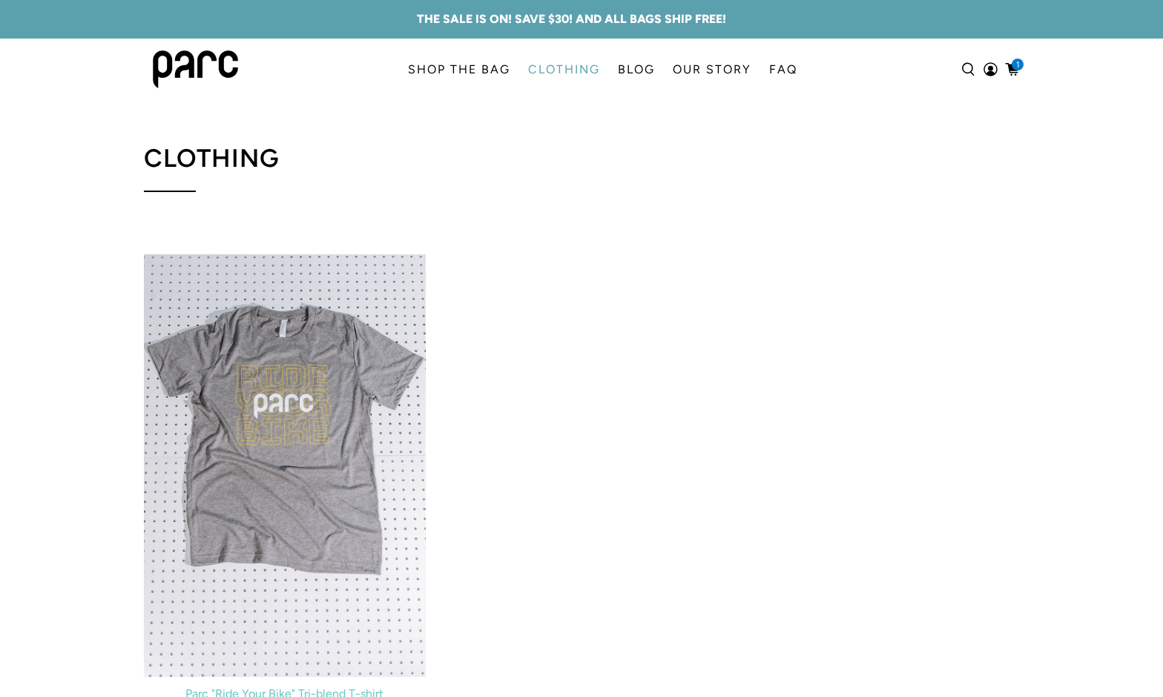
scroll to position [249, 0]
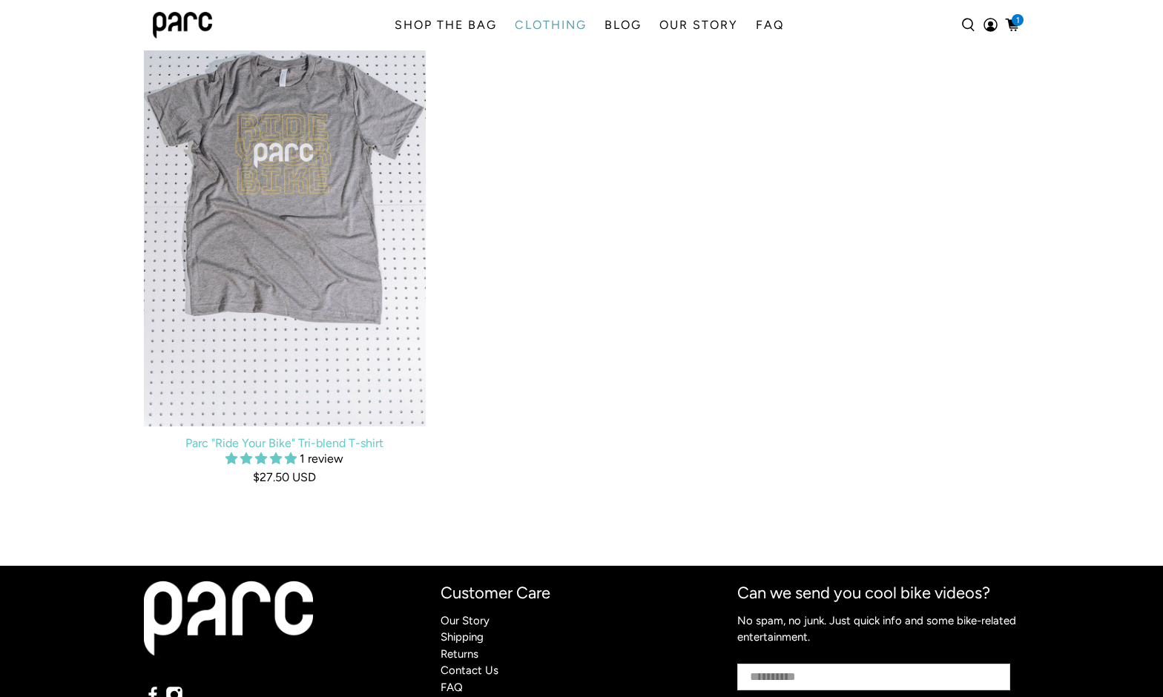
click at [298, 349] on img at bounding box center [285, 215] width 282 height 423
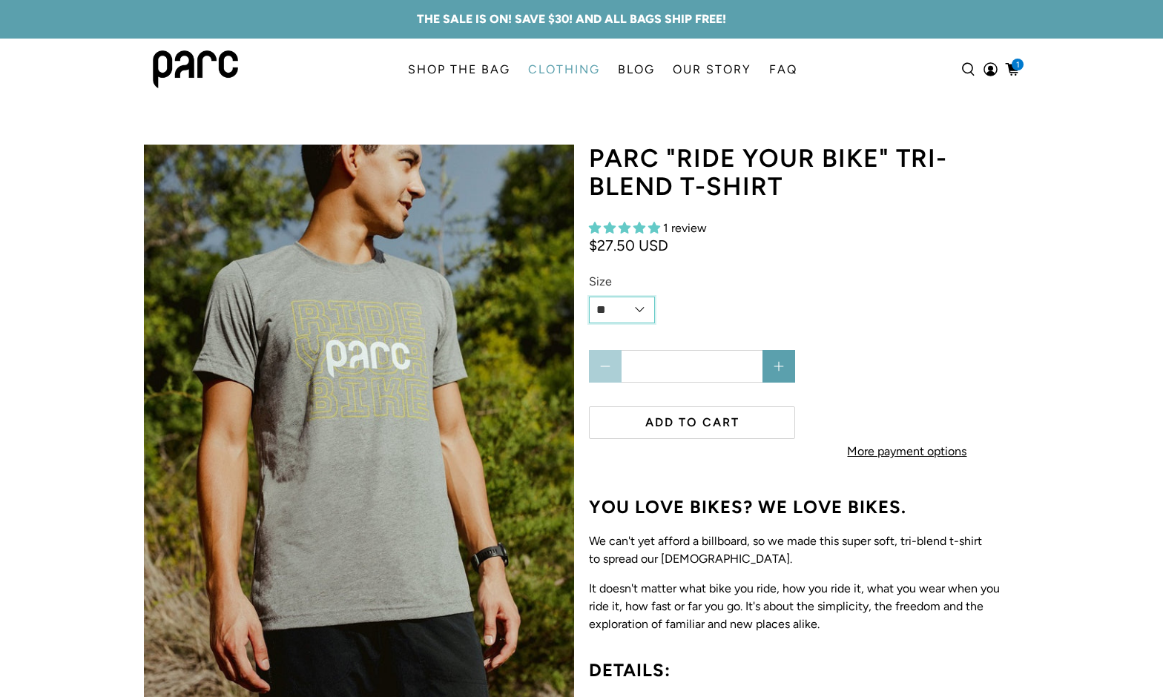
select select "******"
click at [673, 430] on button "Add to cart" at bounding box center [692, 423] width 206 height 33
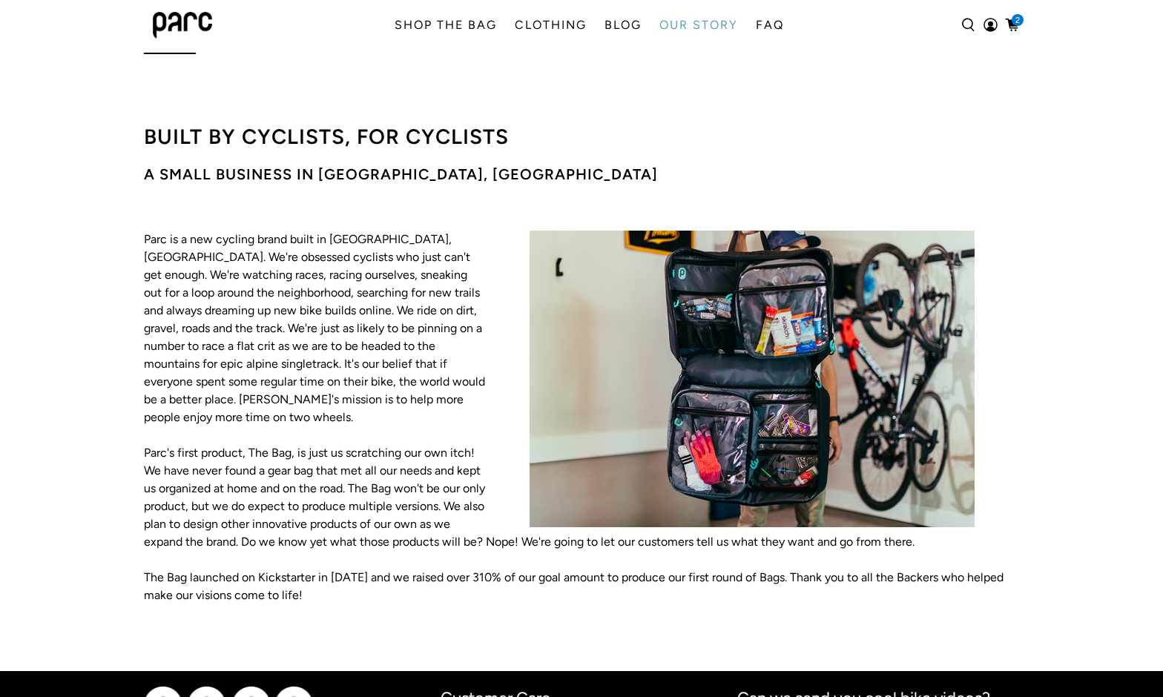
scroll to position [36, 0]
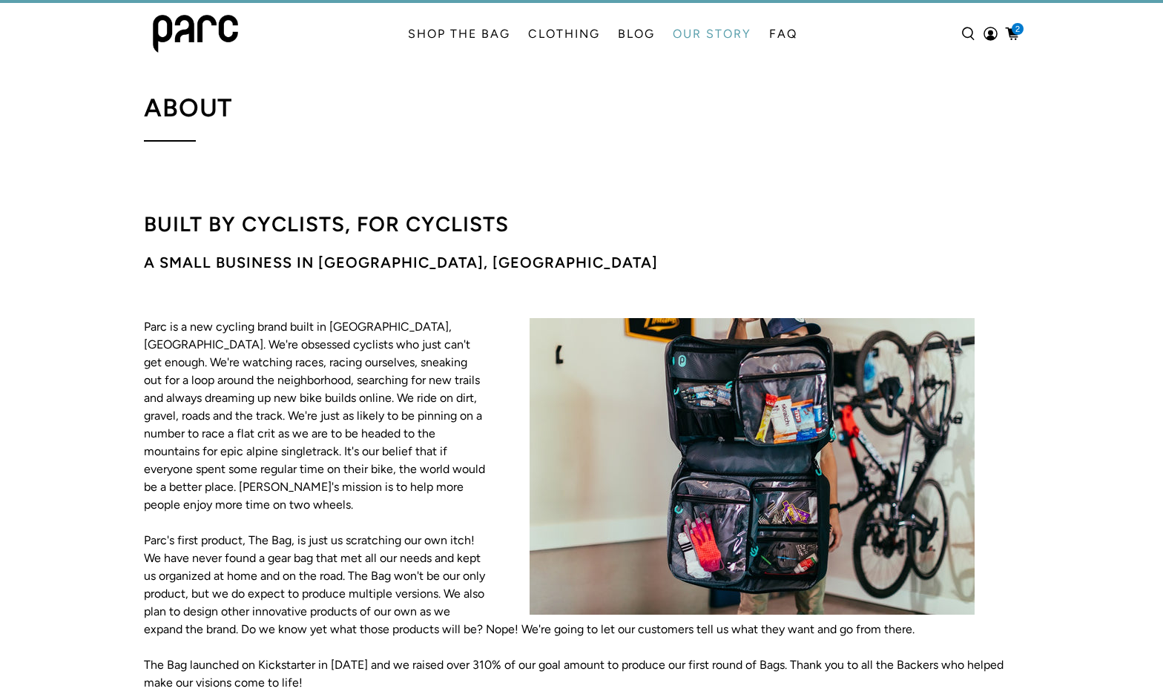
click at [305, 330] on p "Parc is a new cycling brand built in [GEOGRAPHIC_DATA], [GEOGRAPHIC_DATA]. We'r…" at bounding box center [581, 416] width 875 height 196
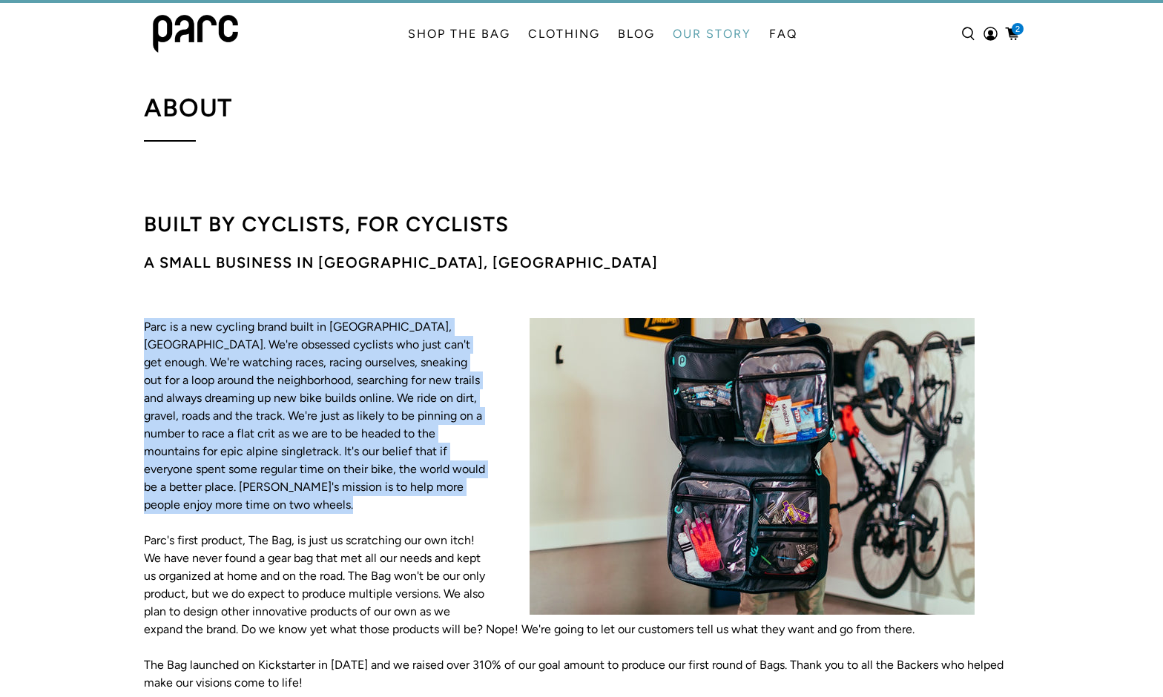
click at [305, 330] on p "Parc is a new cycling brand built in [GEOGRAPHIC_DATA], [GEOGRAPHIC_DATA]. We'r…" at bounding box center [581, 416] width 875 height 196
click at [304, 404] on p "Parc is a new cycling brand built in [GEOGRAPHIC_DATA], [GEOGRAPHIC_DATA]. We'r…" at bounding box center [581, 416] width 875 height 196
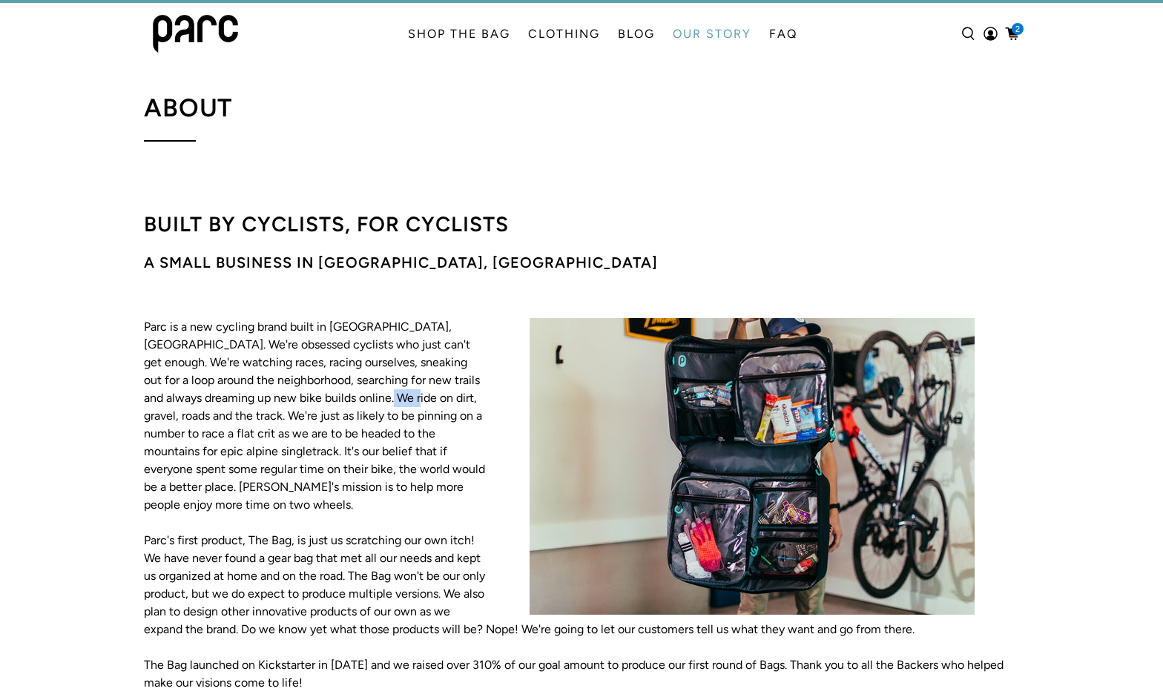
click at [304, 404] on p "Parc is a new cycling brand built in [GEOGRAPHIC_DATA], [GEOGRAPHIC_DATA]. We'r…" at bounding box center [581, 416] width 875 height 196
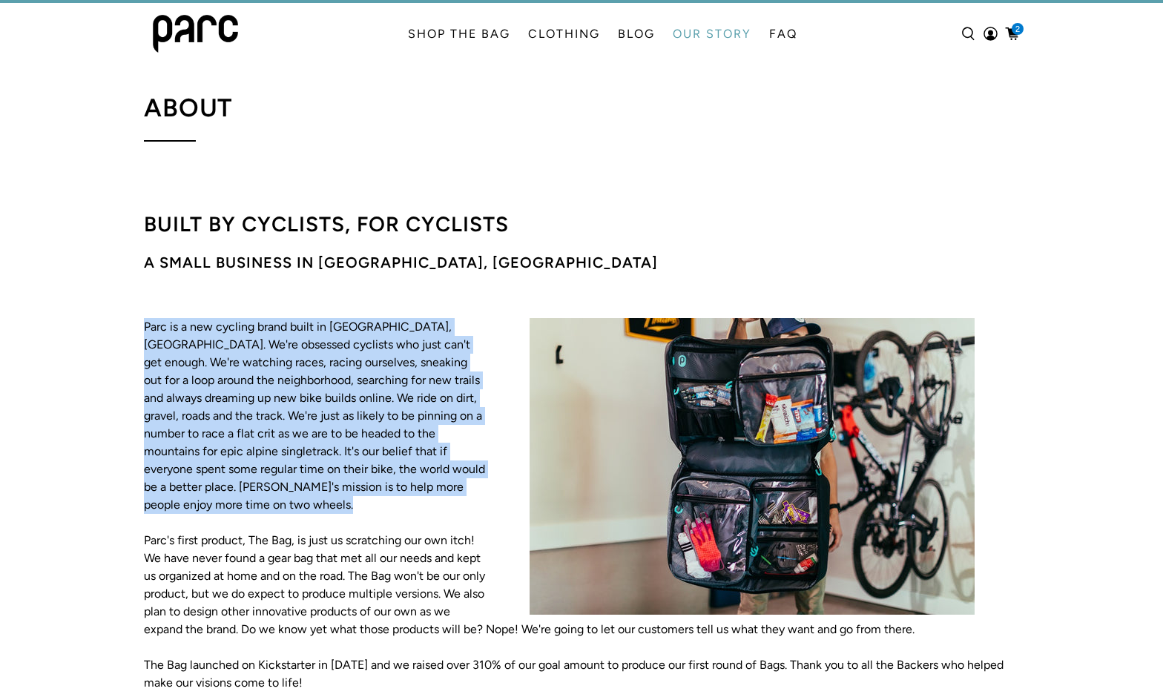
click at [304, 404] on p "Parc is a new cycling brand built in [GEOGRAPHIC_DATA], [GEOGRAPHIC_DATA]. We'r…" at bounding box center [581, 416] width 875 height 196
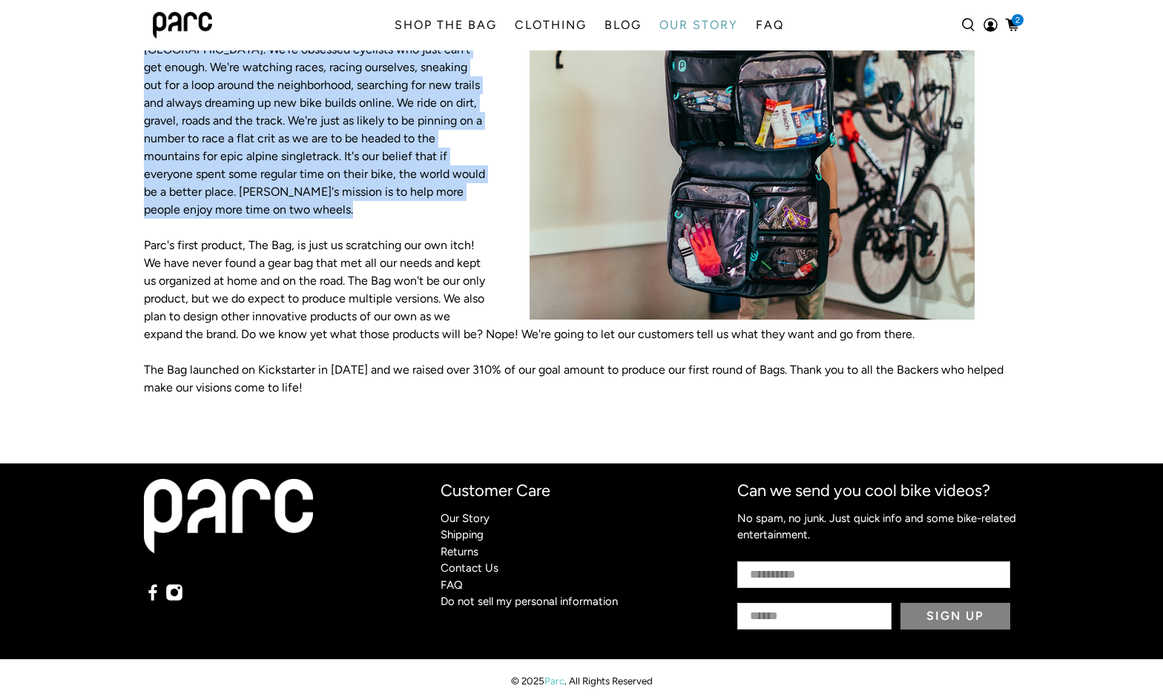
scroll to position [325, 0]
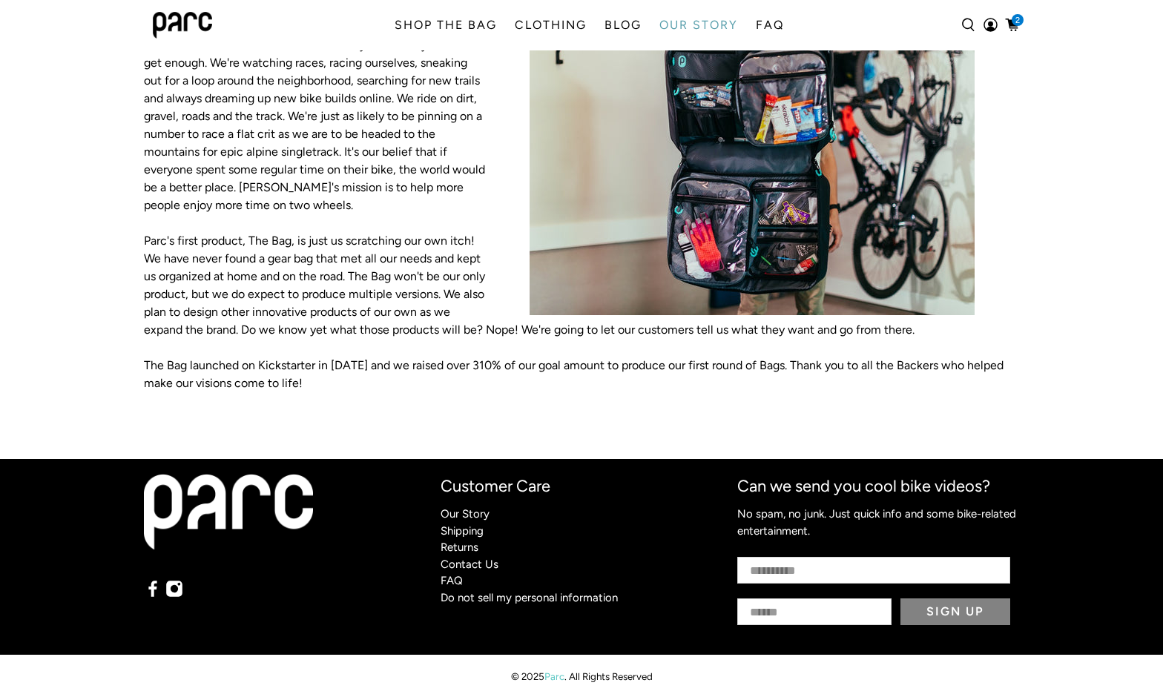
click at [847, 384] on div "The Bag launched on Kickstarter in [DATE] and we raised over 310% of our goal a…" at bounding box center [581, 375] width 875 height 36
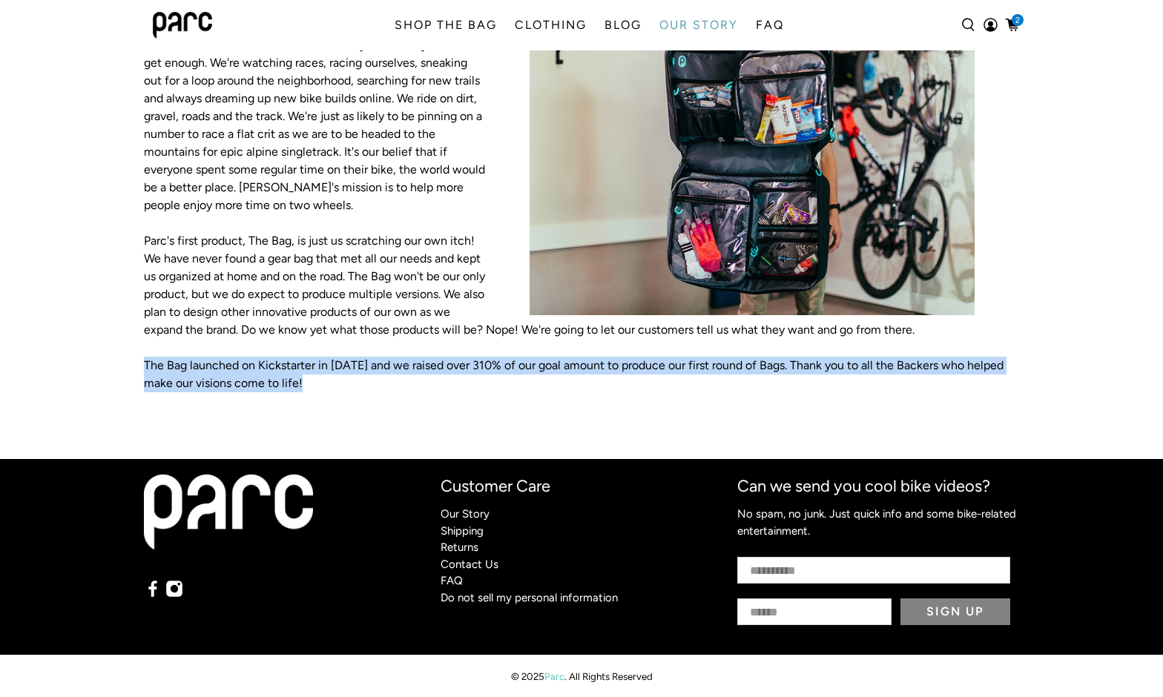
click at [847, 384] on div "The Bag launched on Kickstarter in [DATE] and we raised over 310% of our goal a…" at bounding box center [581, 375] width 875 height 36
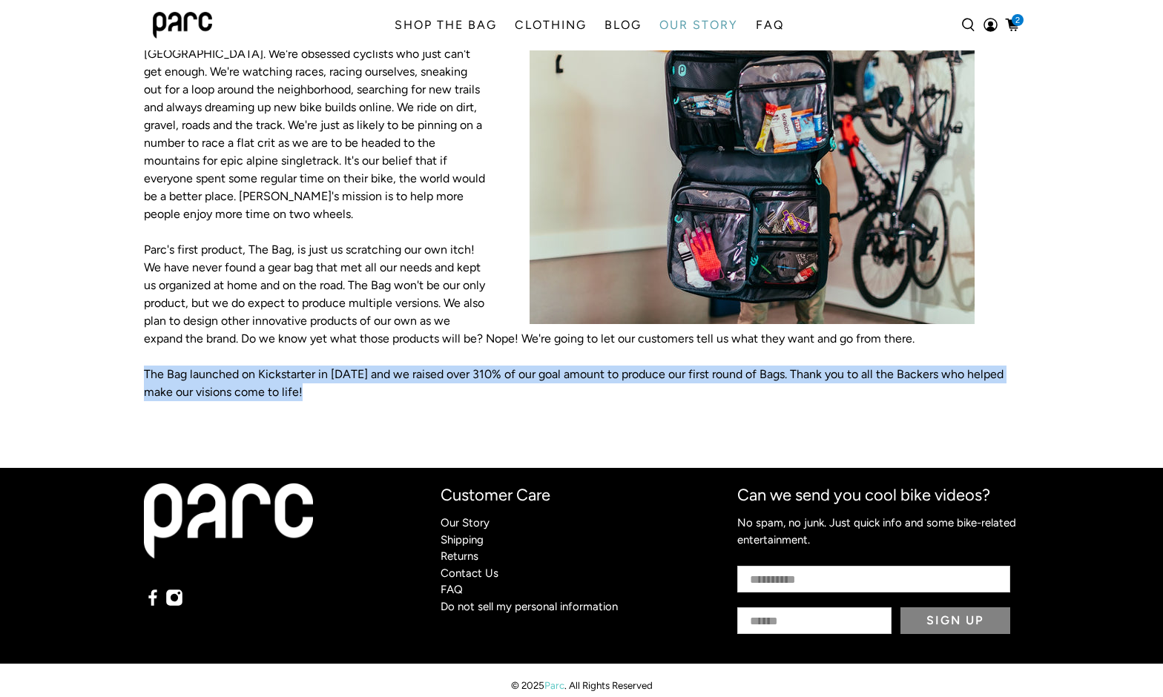
scroll to position [0, 0]
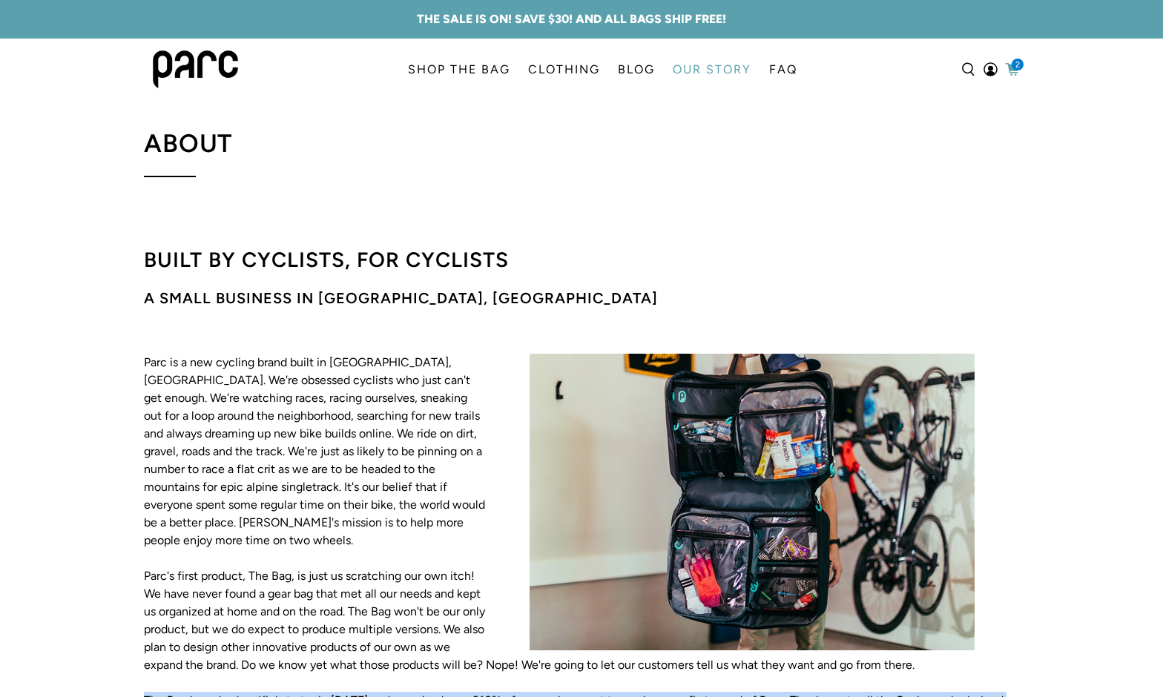
click at [1021, 60] on span "2" at bounding box center [1018, 65] width 12 height 12
